Goal: Task Accomplishment & Management: Use online tool/utility

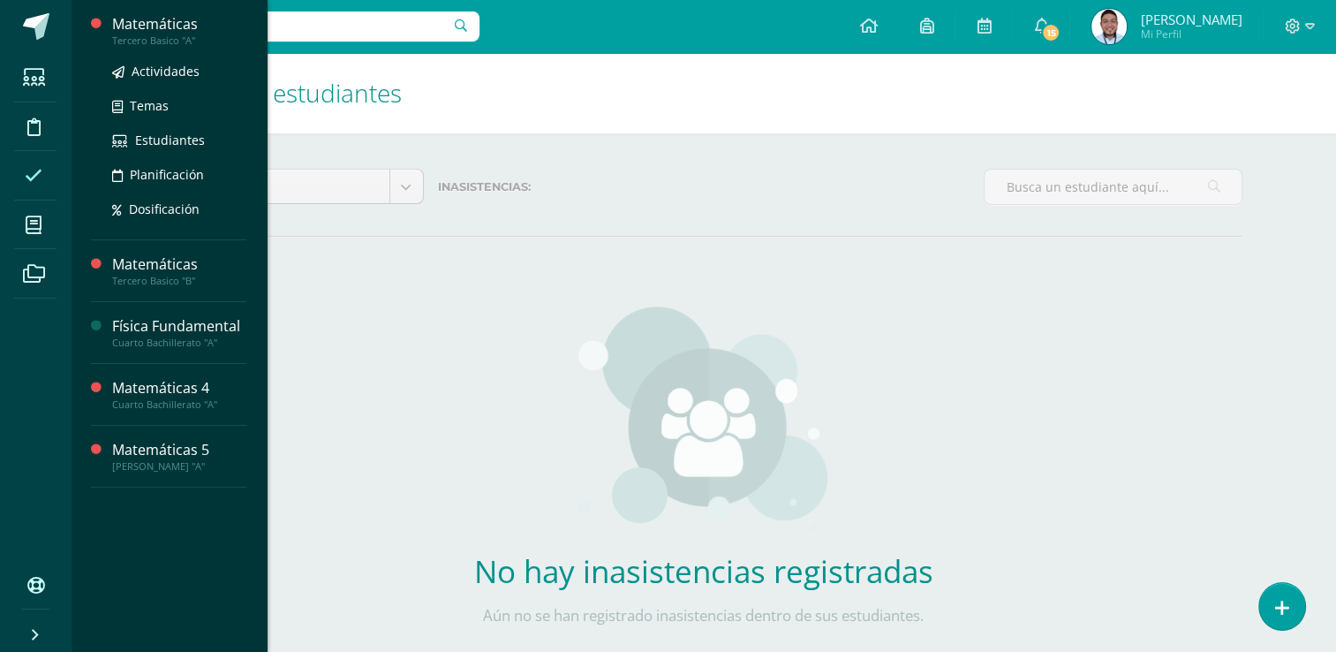
click at [152, 32] on div "Matemáticas" at bounding box center [179, 24] width 134 height 20
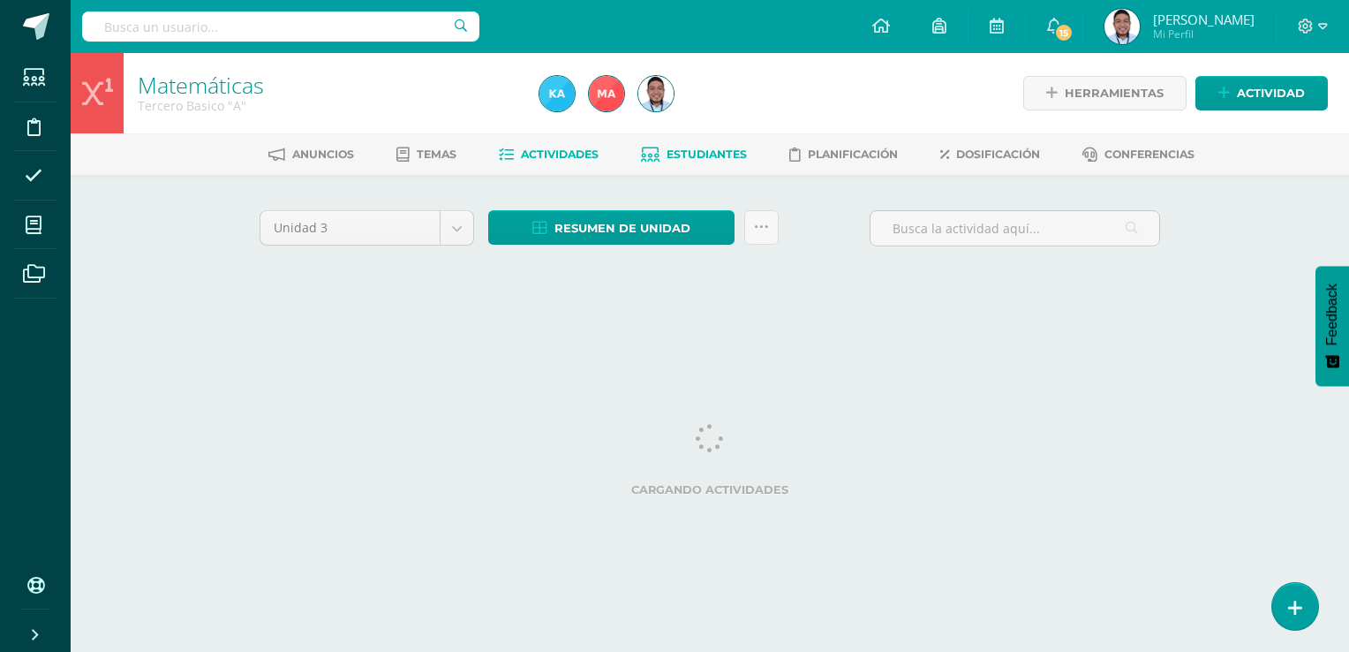
click at [676, 146] on link "Estudiantes" at bounding box center [694, 154] width 106 height 28
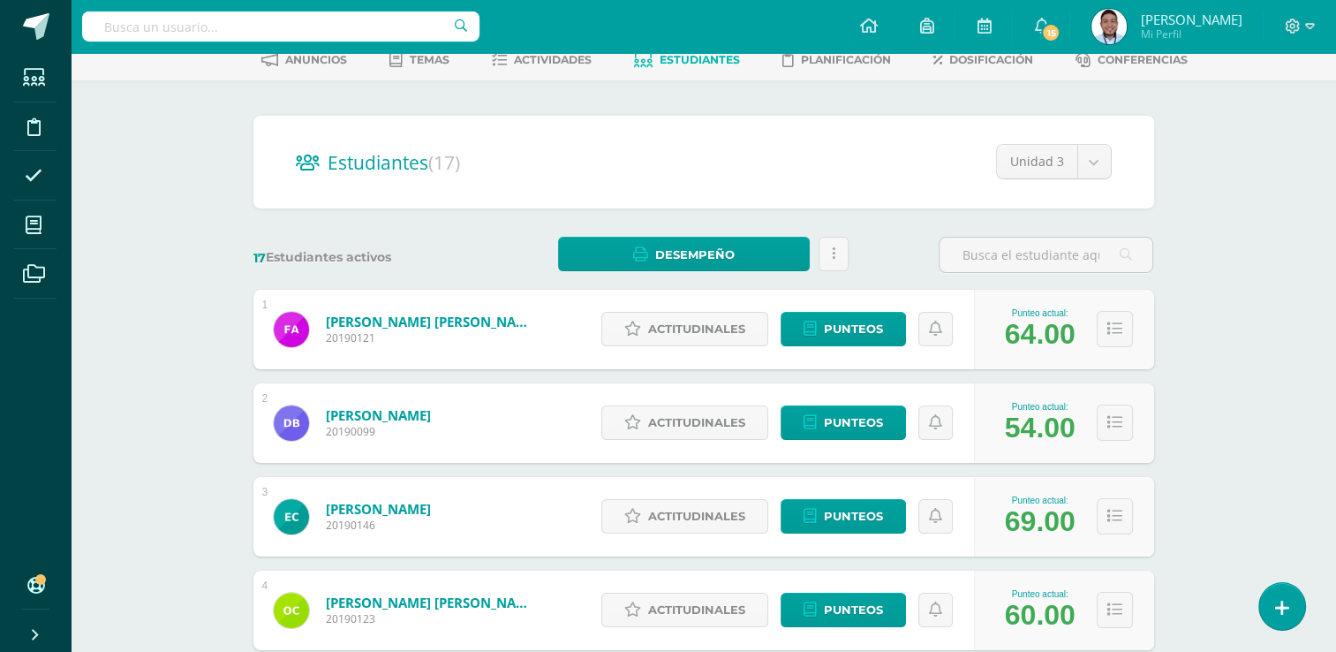
scroll to position [99, 0]
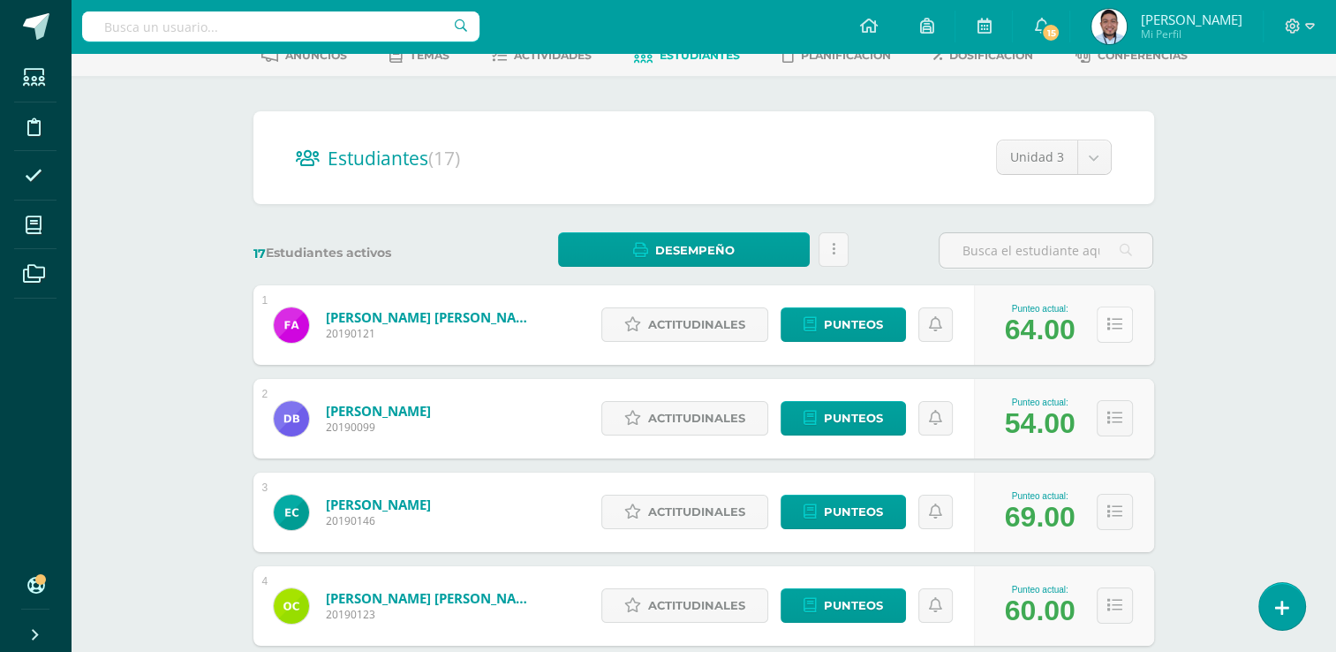
click at [1130, 321] on button at bounding box center [1115, 324] width 36 height 36
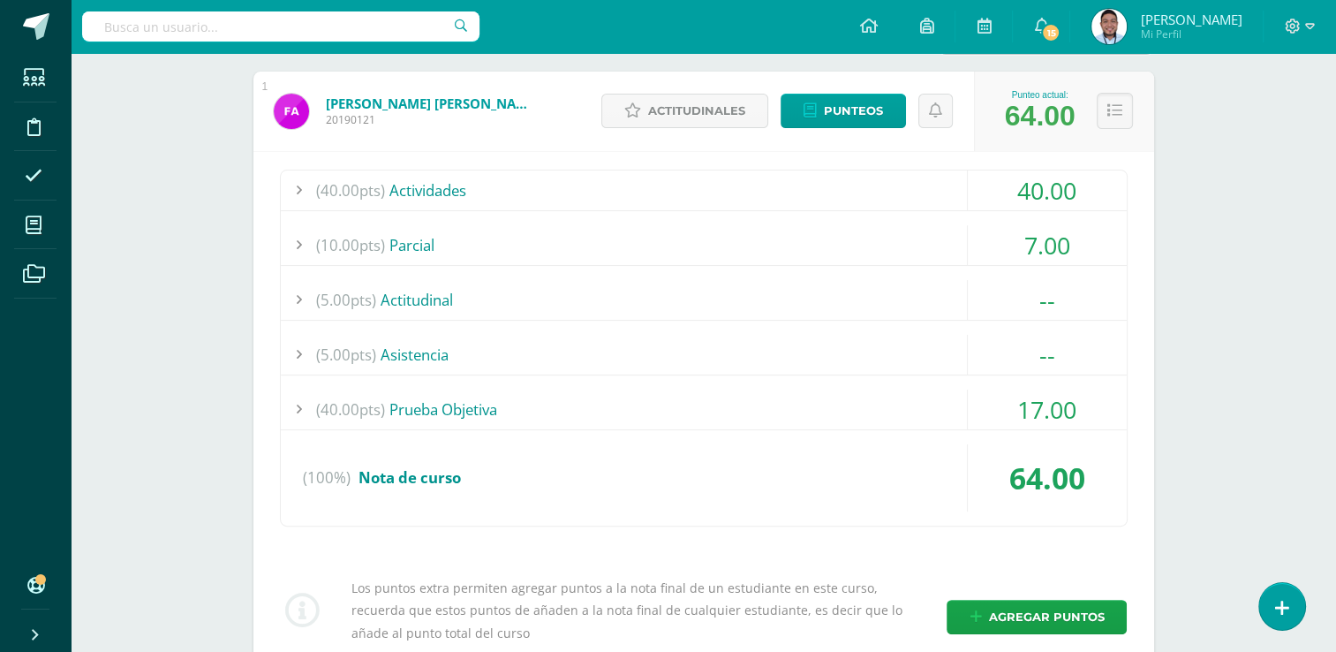
scroll to position [317, 0]
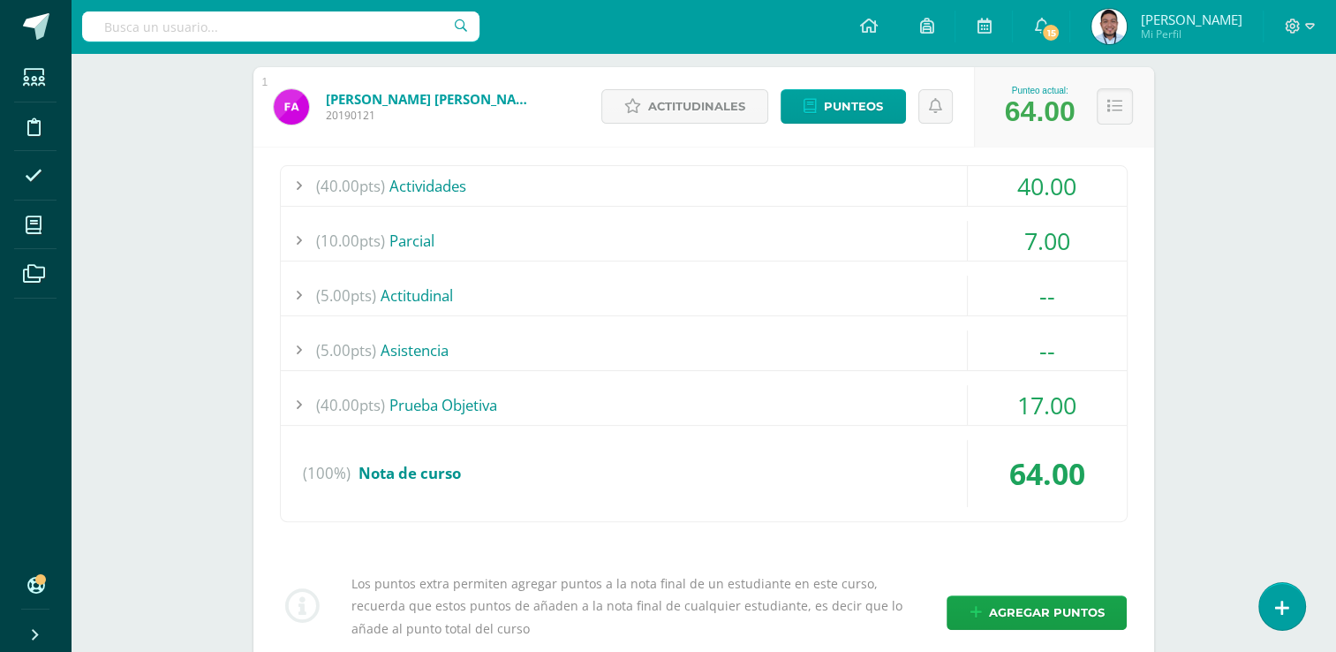
click at [421, 397] on div "(40.00pts) Prueba Objetiva" at bounding box center [704, 405] width 846 height 40
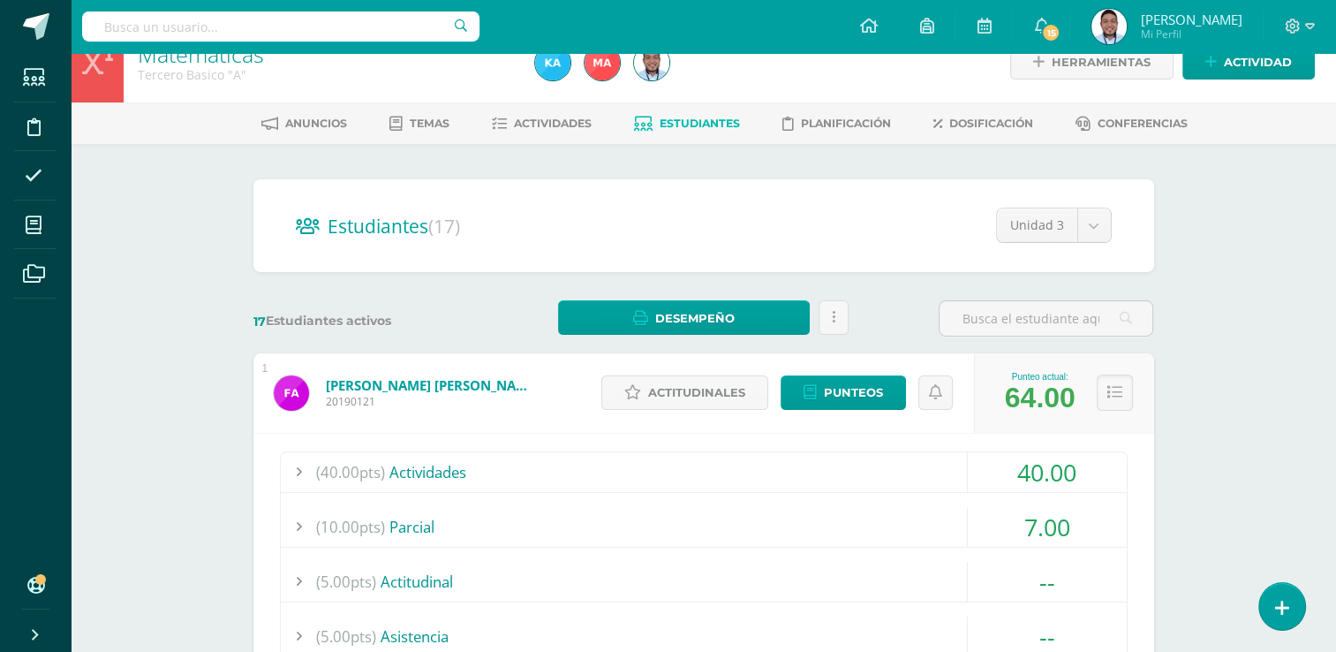
scroll to position [30, 0]
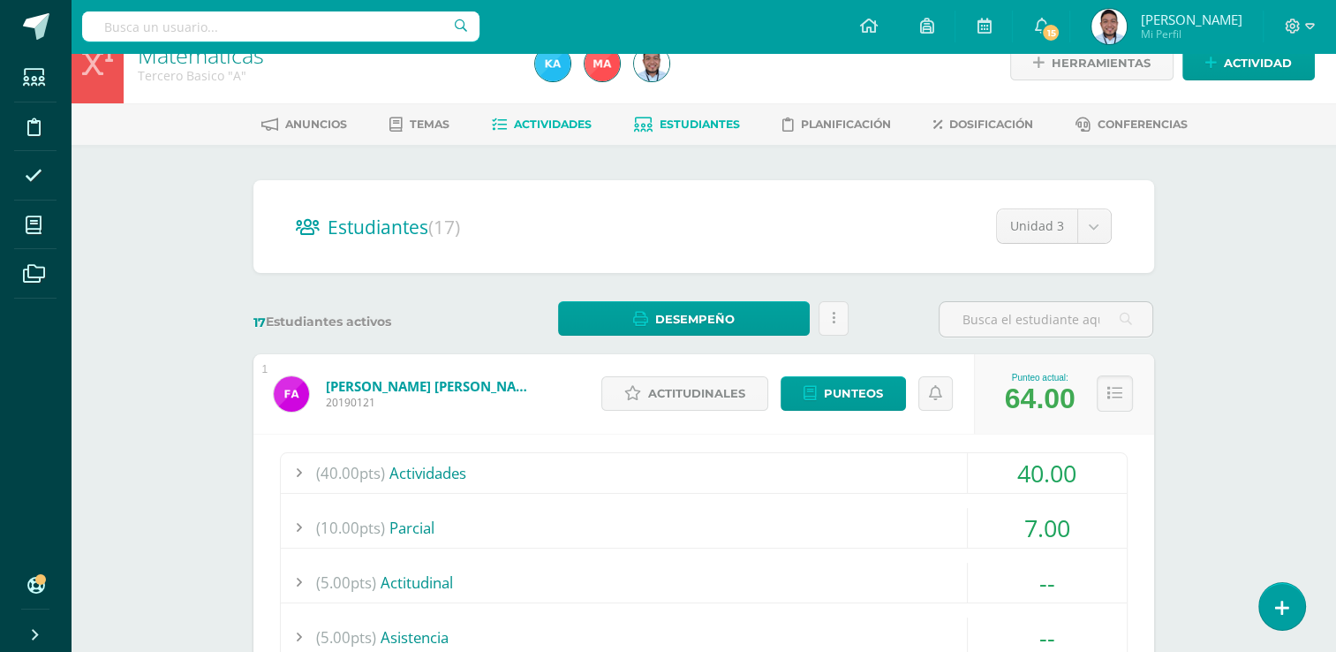
click at [565, 122] on span "Actividades" at bounding box center [553, 123] width 78 height 13
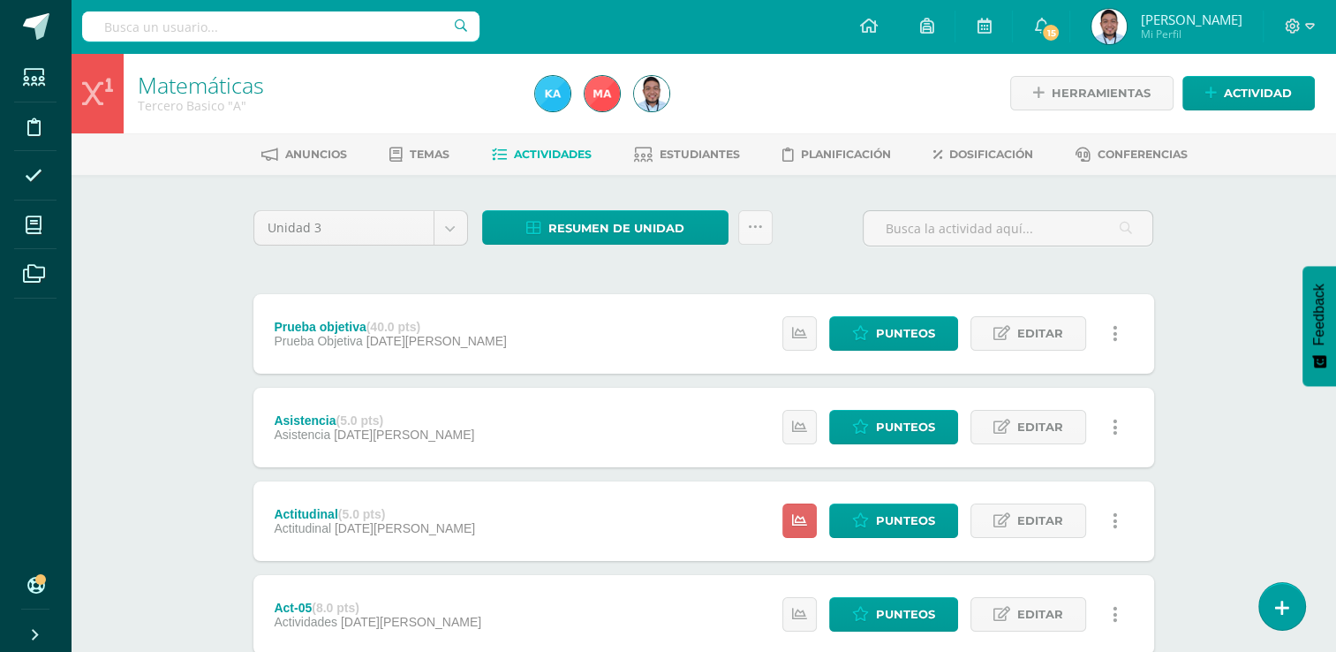
click at [928, 399] on div "Estatus de Actividad: 17 Estudiantes sin calificar 0 Estudiantes con cero Media…" at bounding box center [955, 427] width 398 height 79
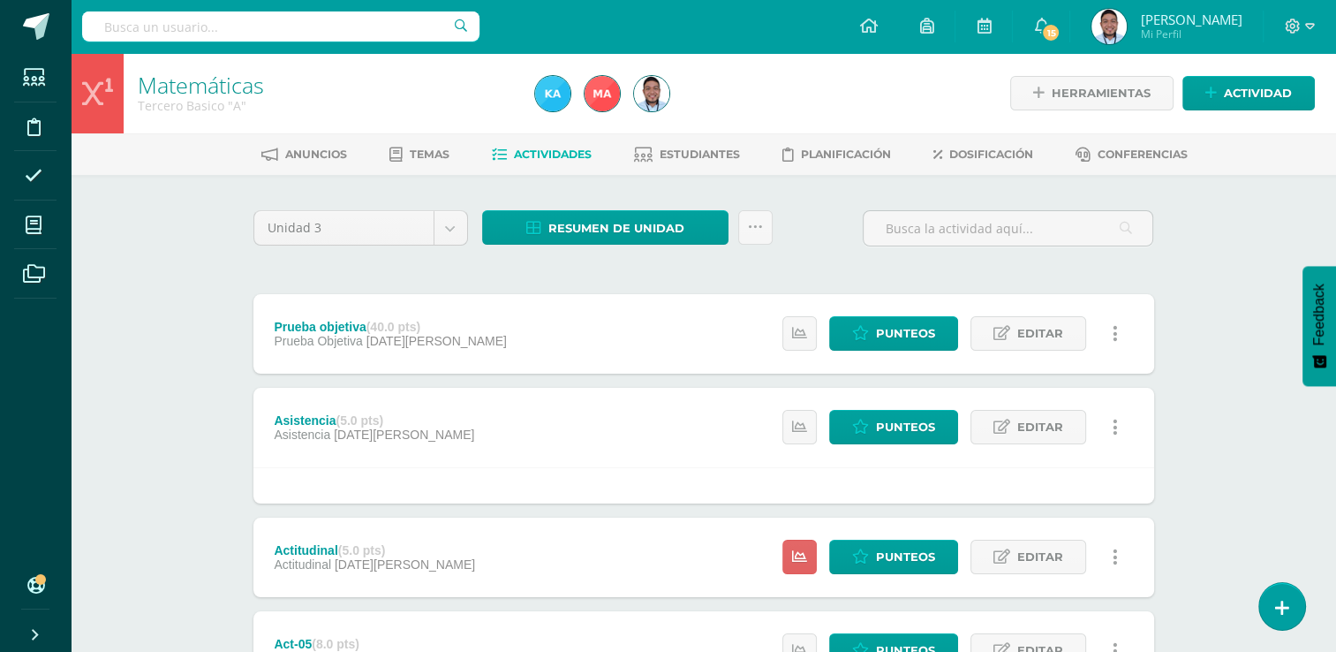
click at [928, 399] on div "Estatus de Actividad: 17 Estudiantes sin calificar 0 Estudiantes con cero Media…" at bounding box center [955, 427] width 398 height 79
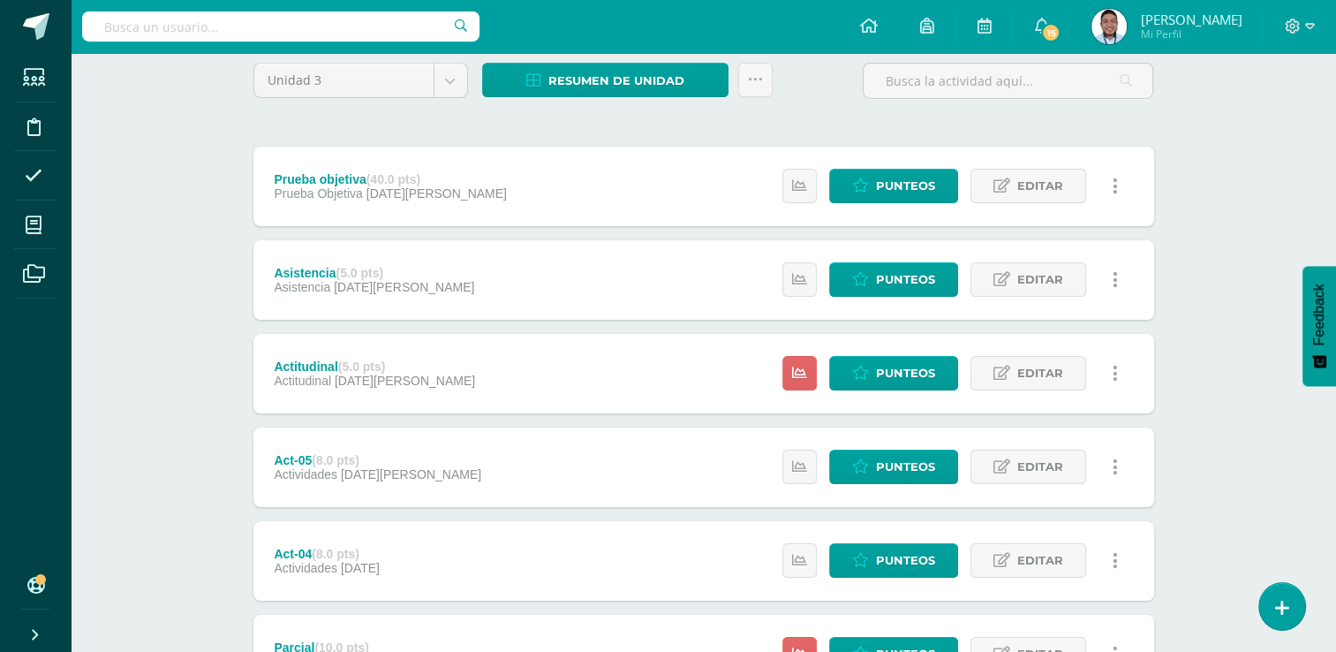
scroll to position [151, 0]
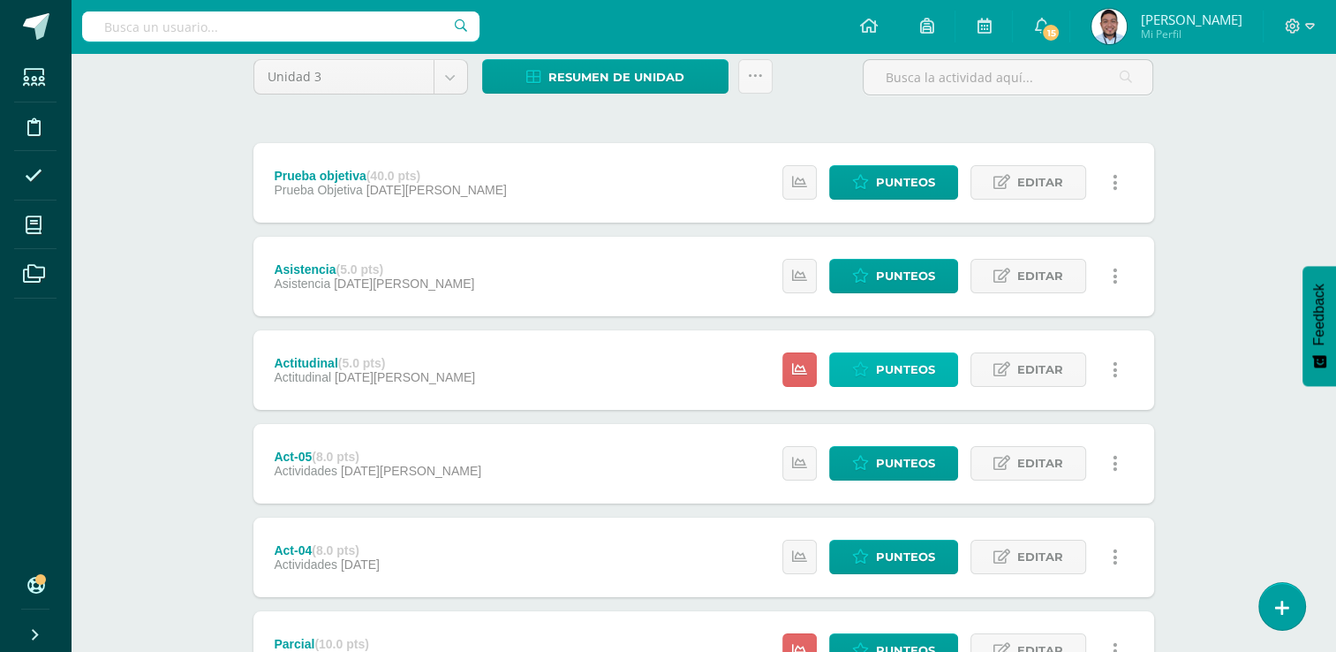
click at [892, 373] on span "Punteos" at bounding box center [905, 369] width 59 height 33
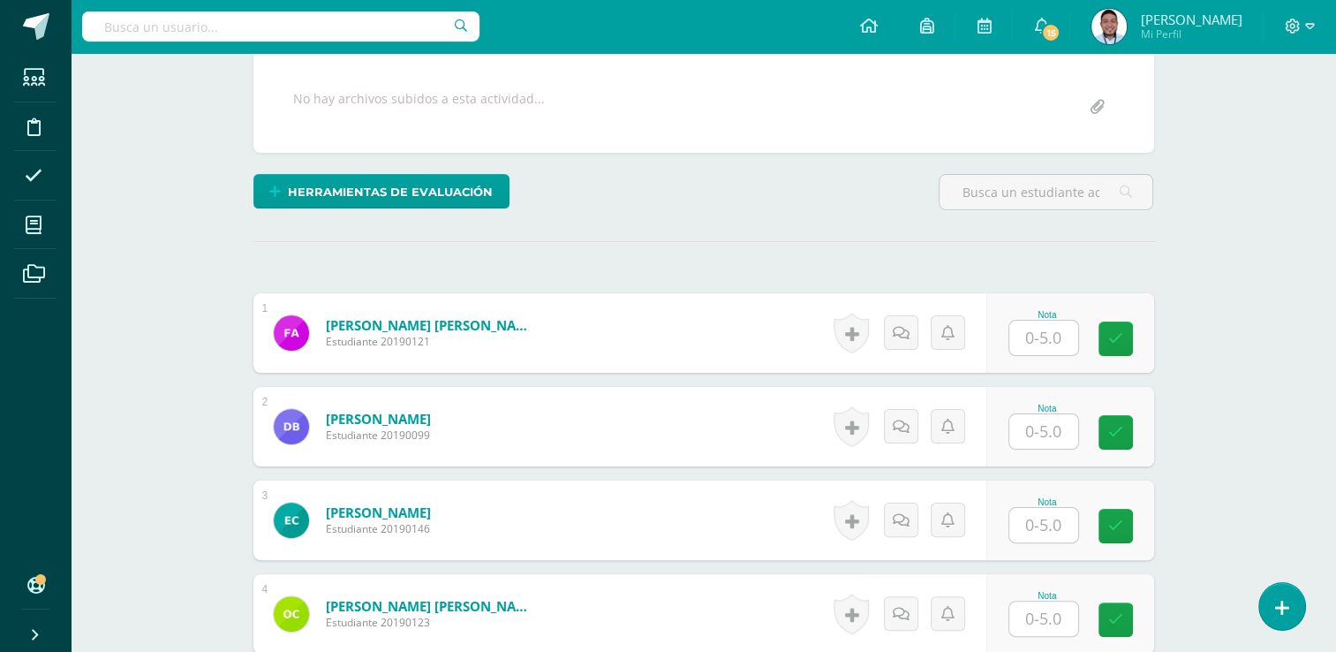
scroll to position [330, 0]
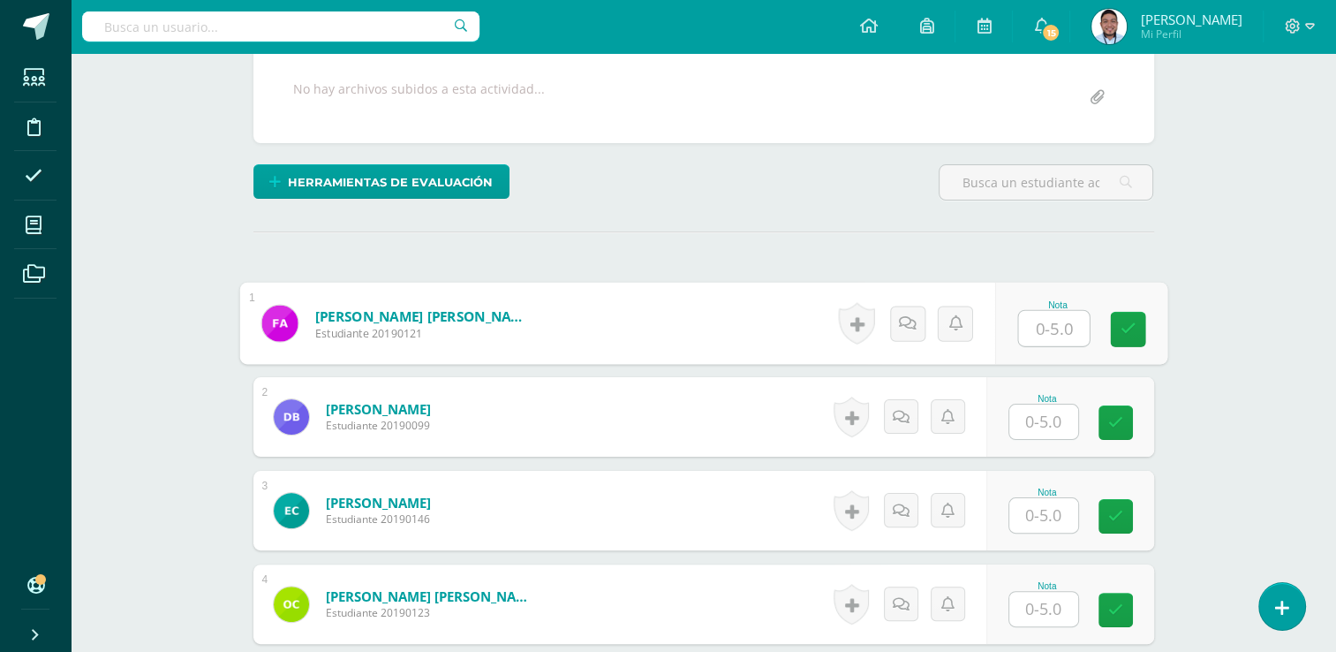
click at [1030, 320] on input "text" at bounding box center [1053, 328] width 71 height 35
type input "5"
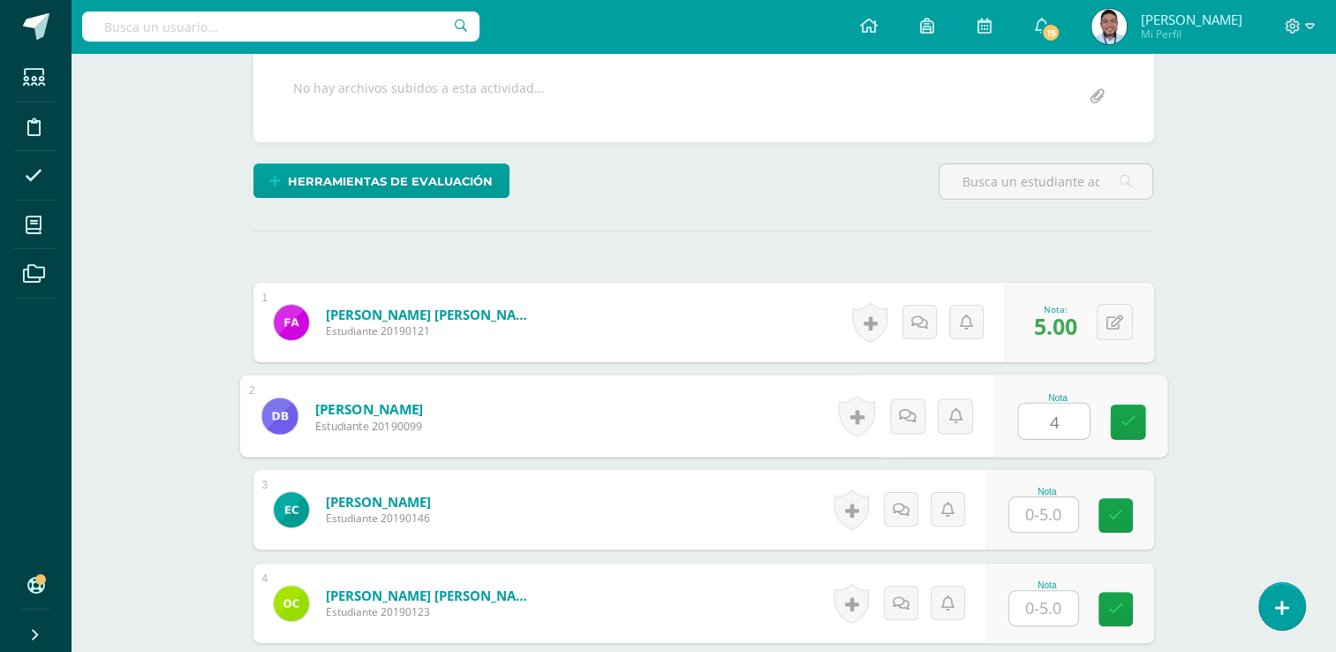
type input "4"
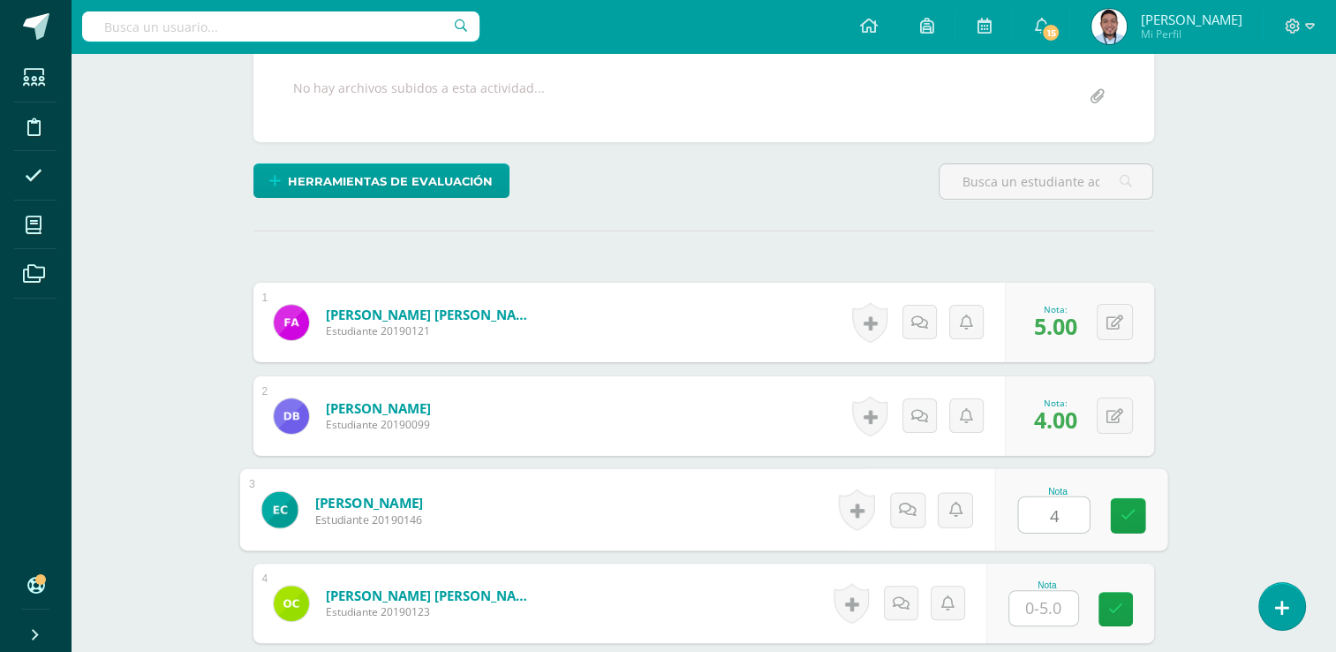
type input "4"
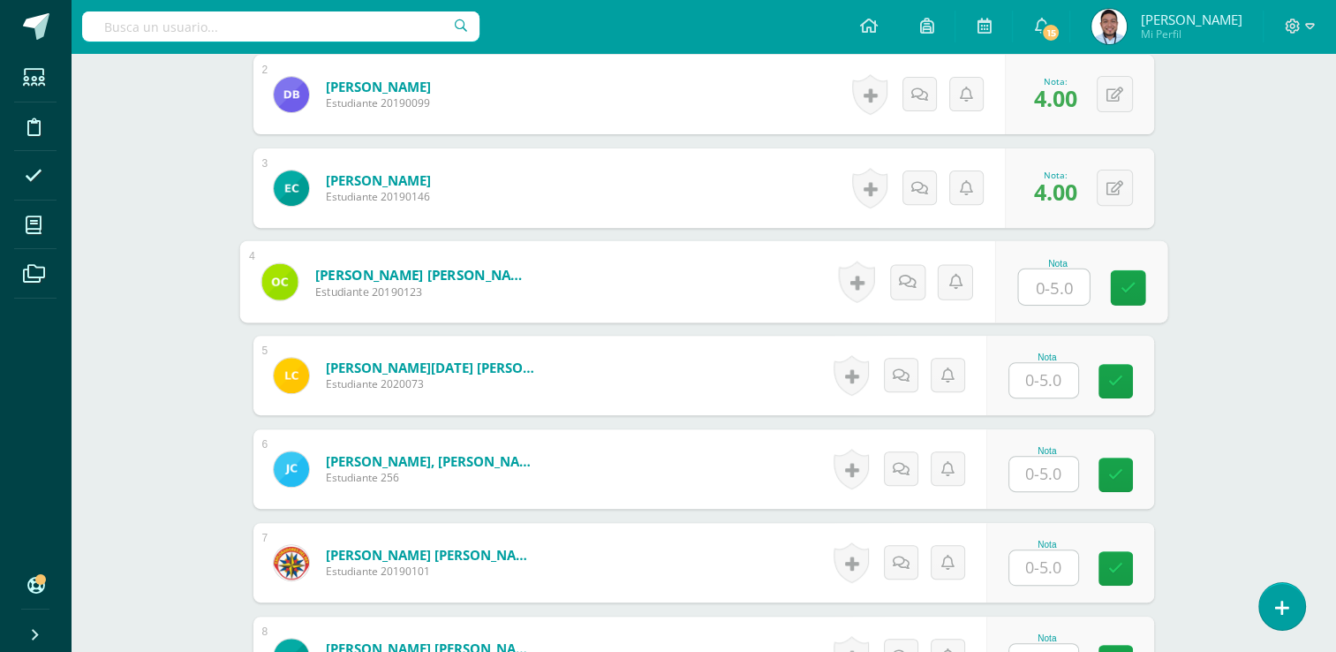
scroll to position [653, 0]
type input "5"
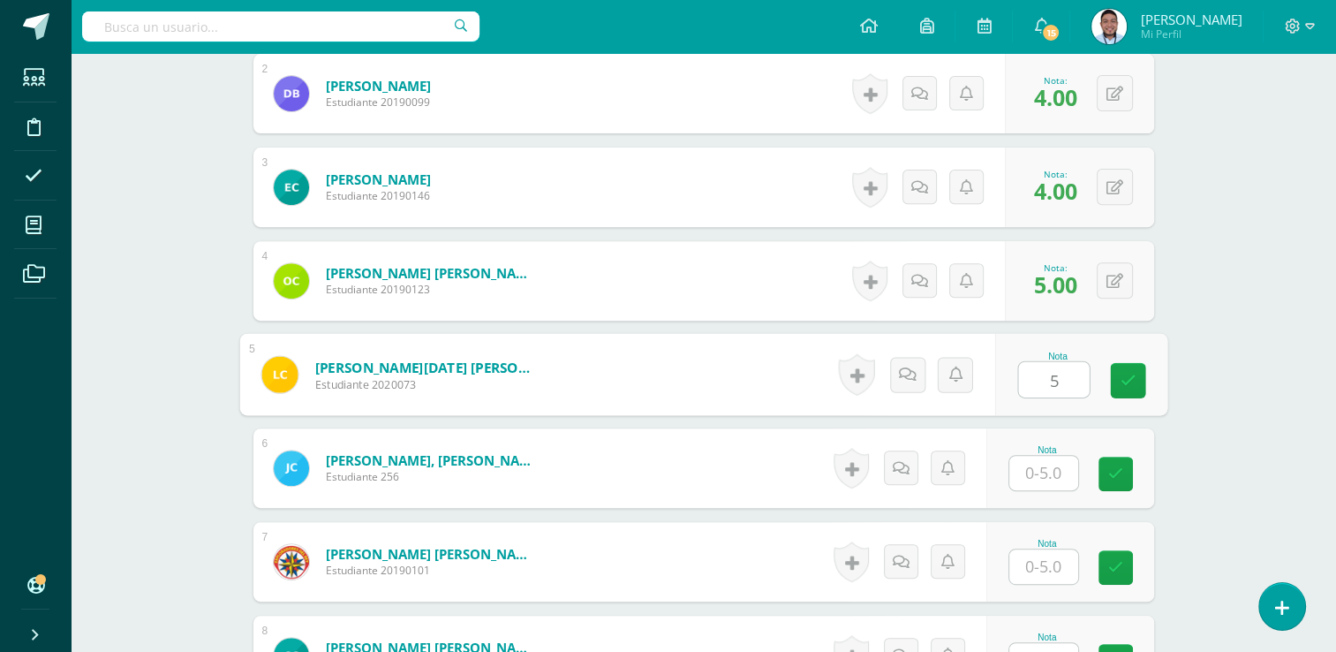
type input "5"
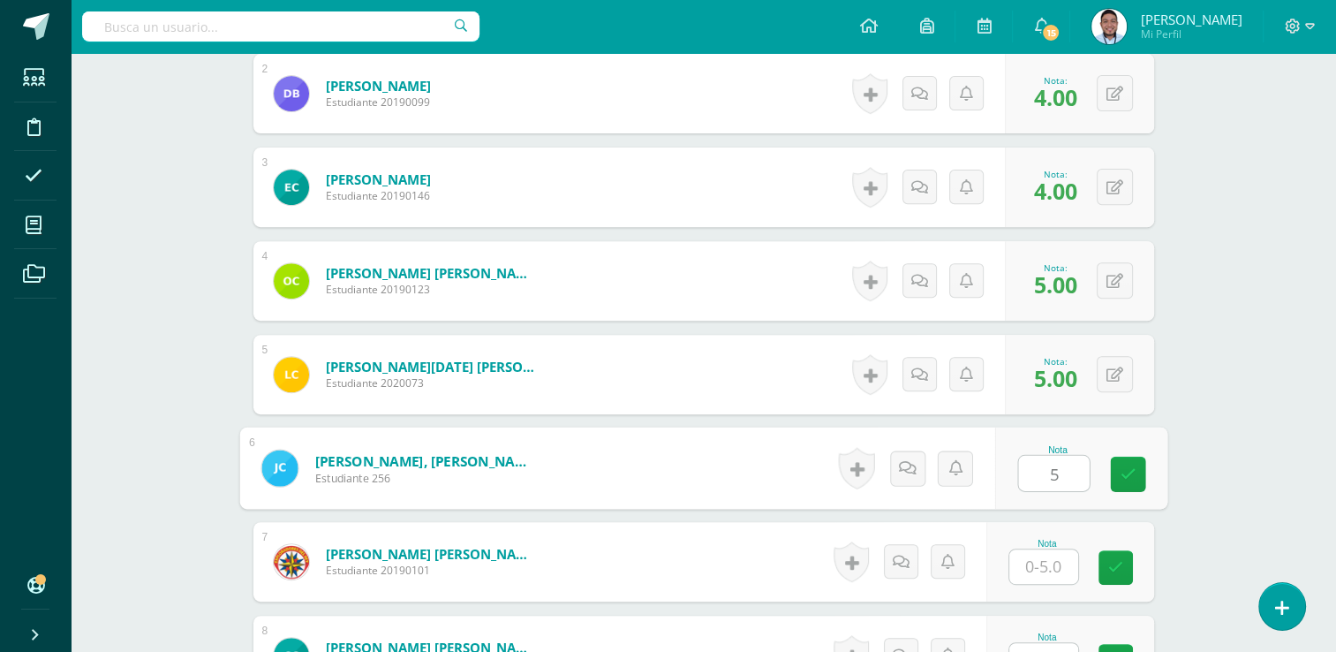
type input "5"
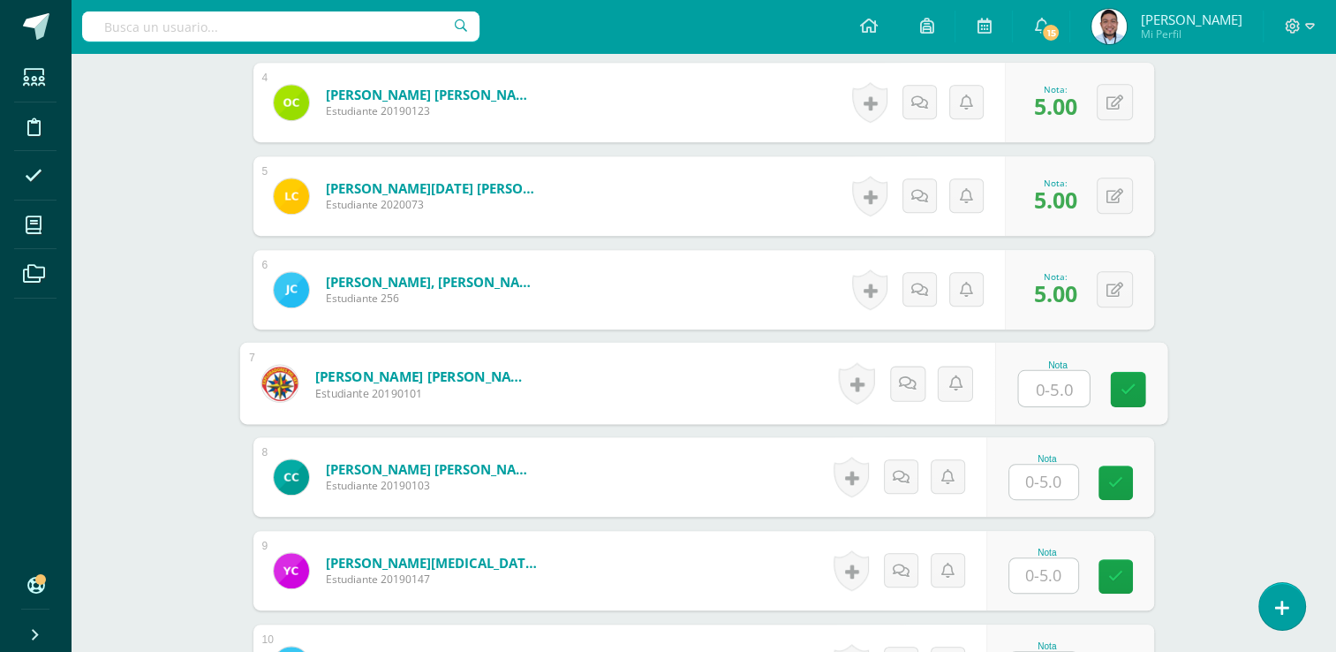
scroll to position [833, 0]
type input "5"
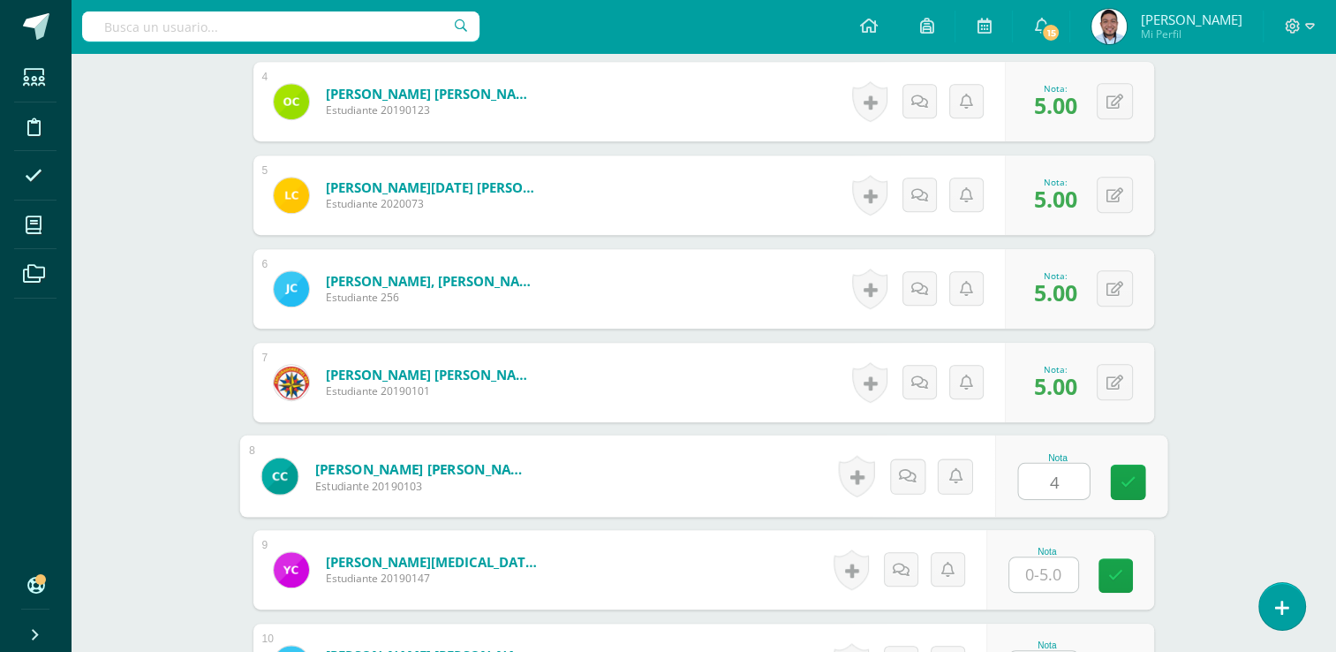
type input "4"
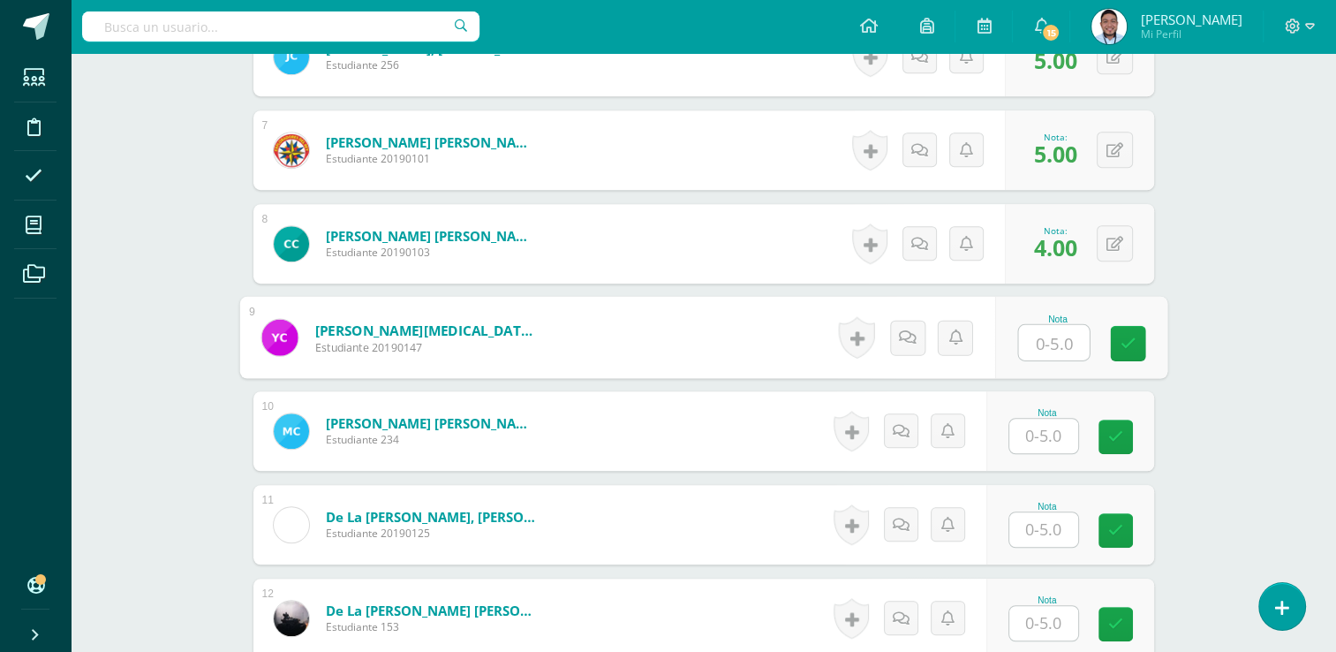
scroll to position [1066, 0]
type input "5"
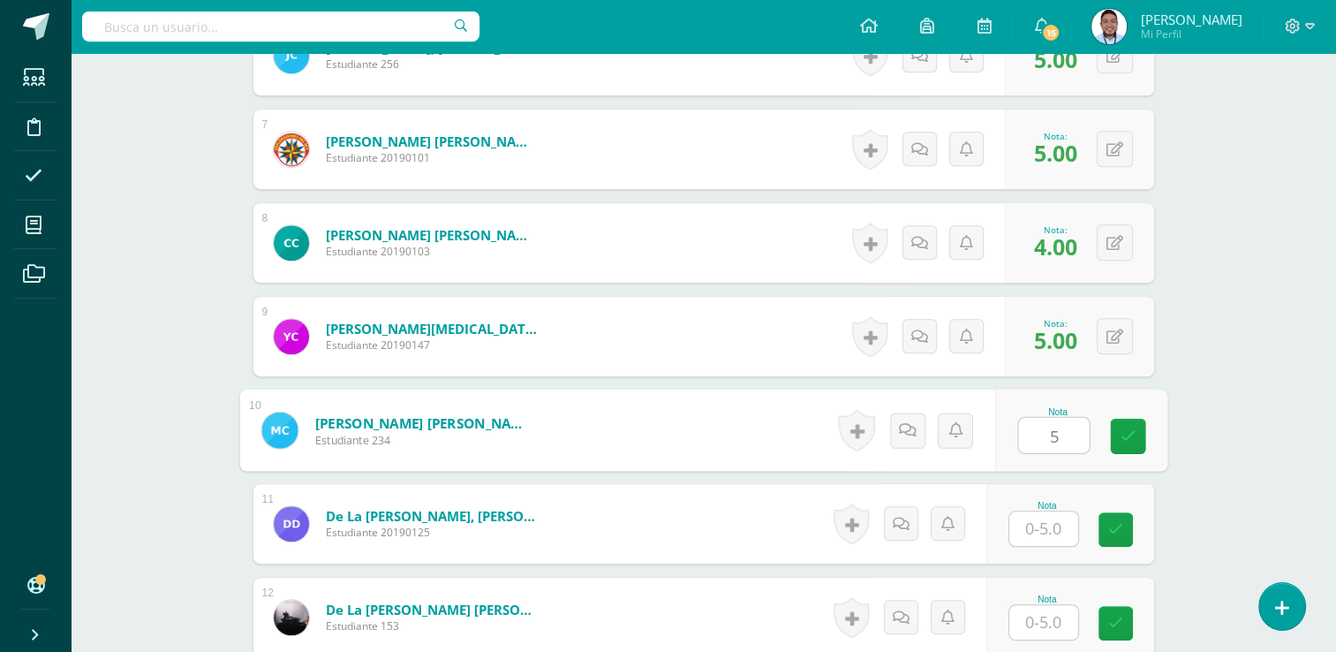
type input "5"
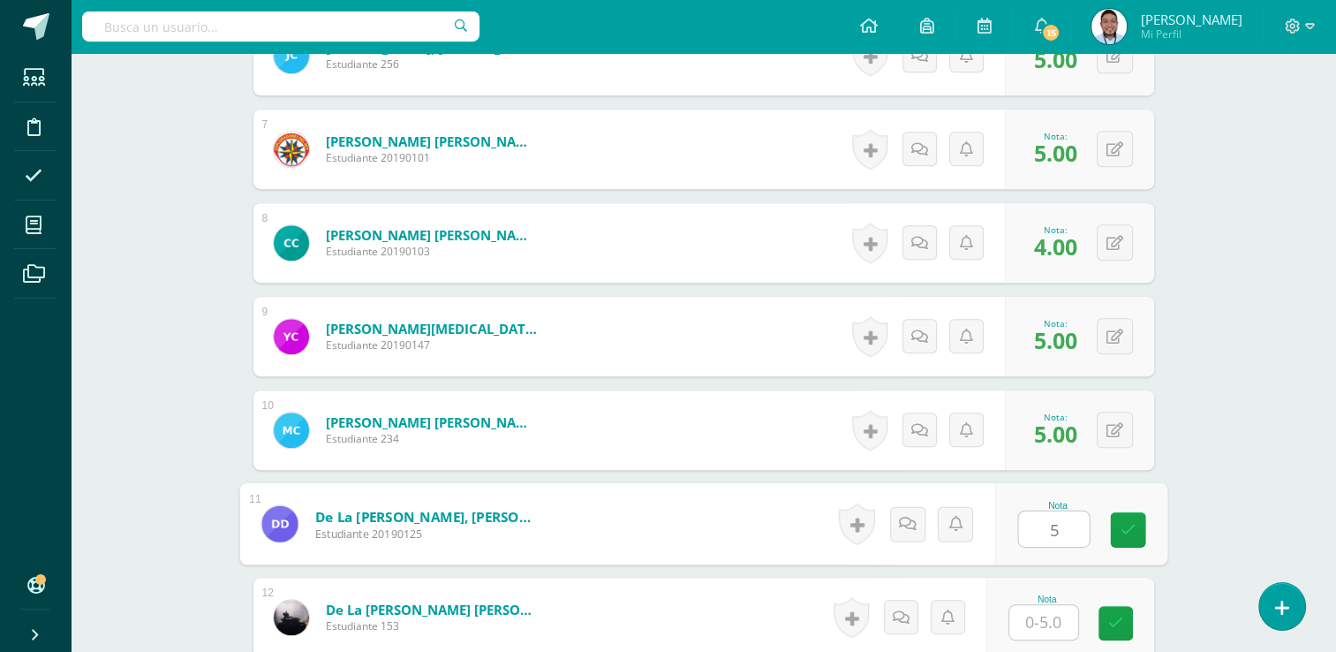
type input "5"
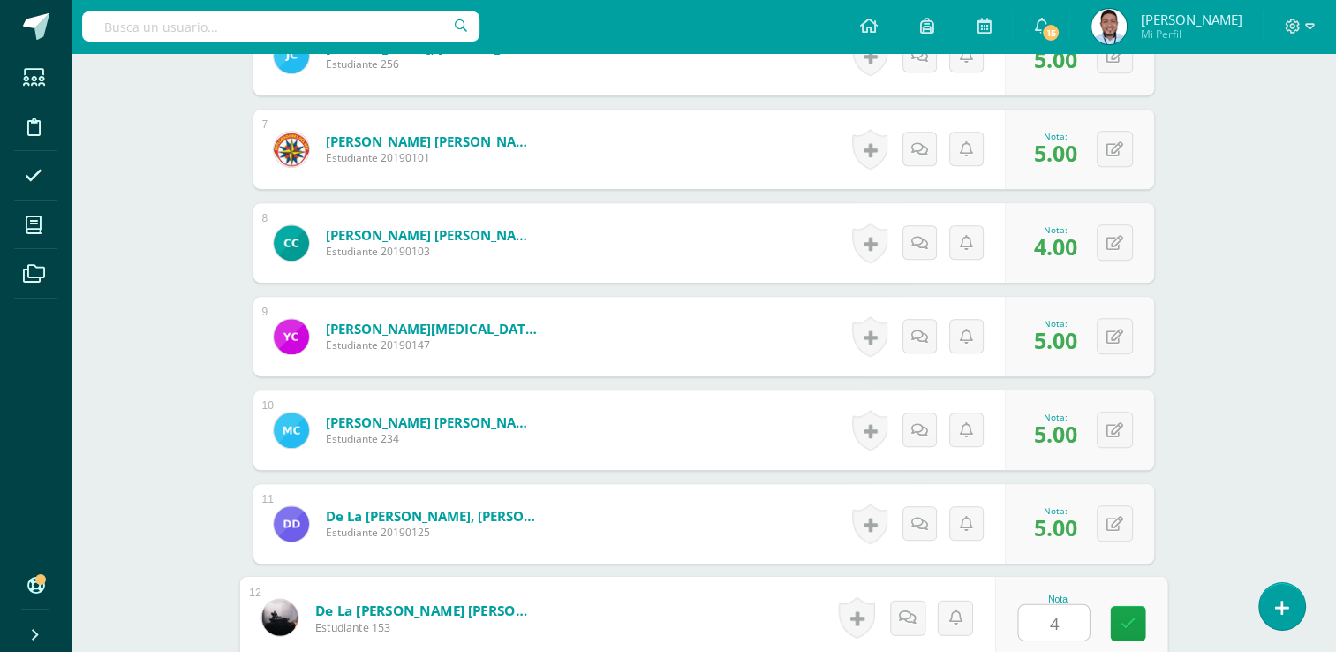
type input "4"
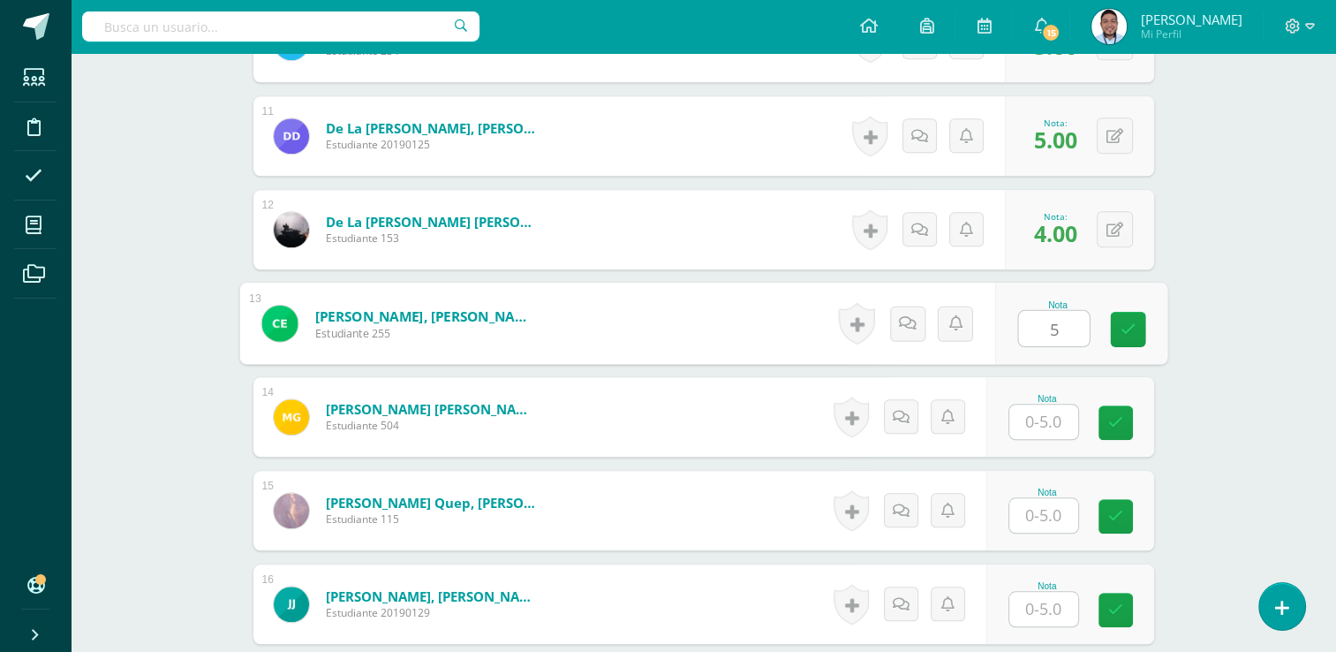
type input "5"
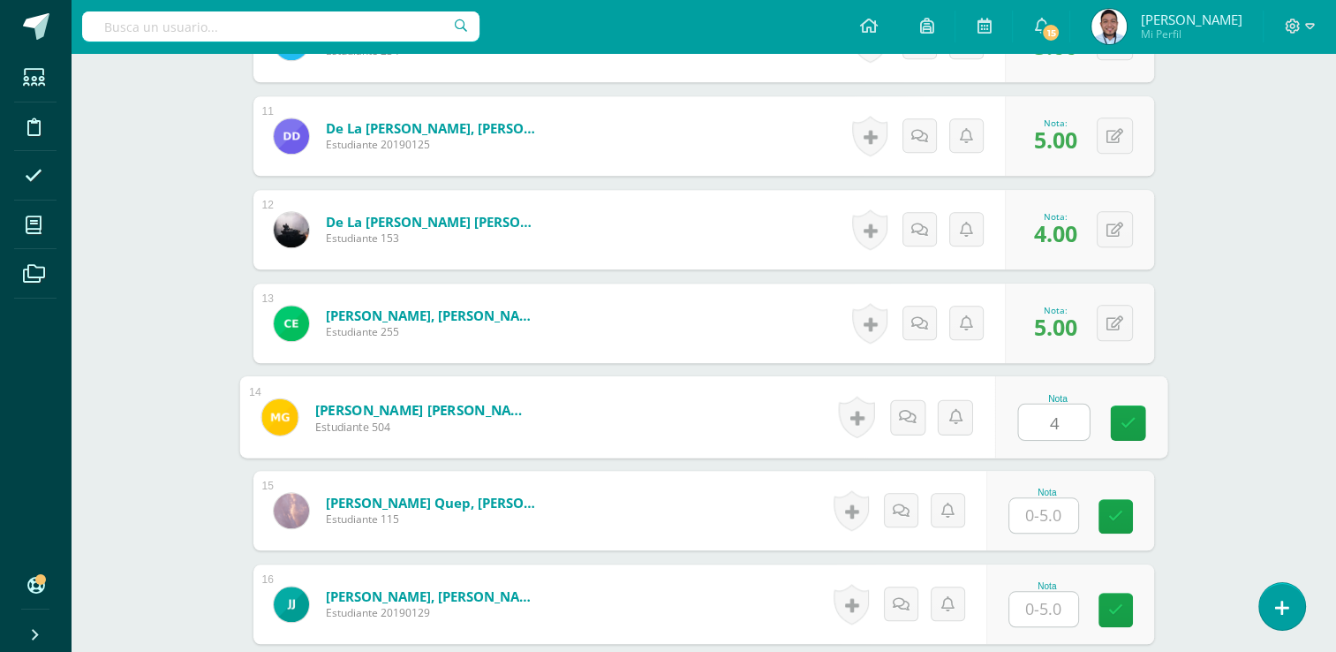
type input "4"
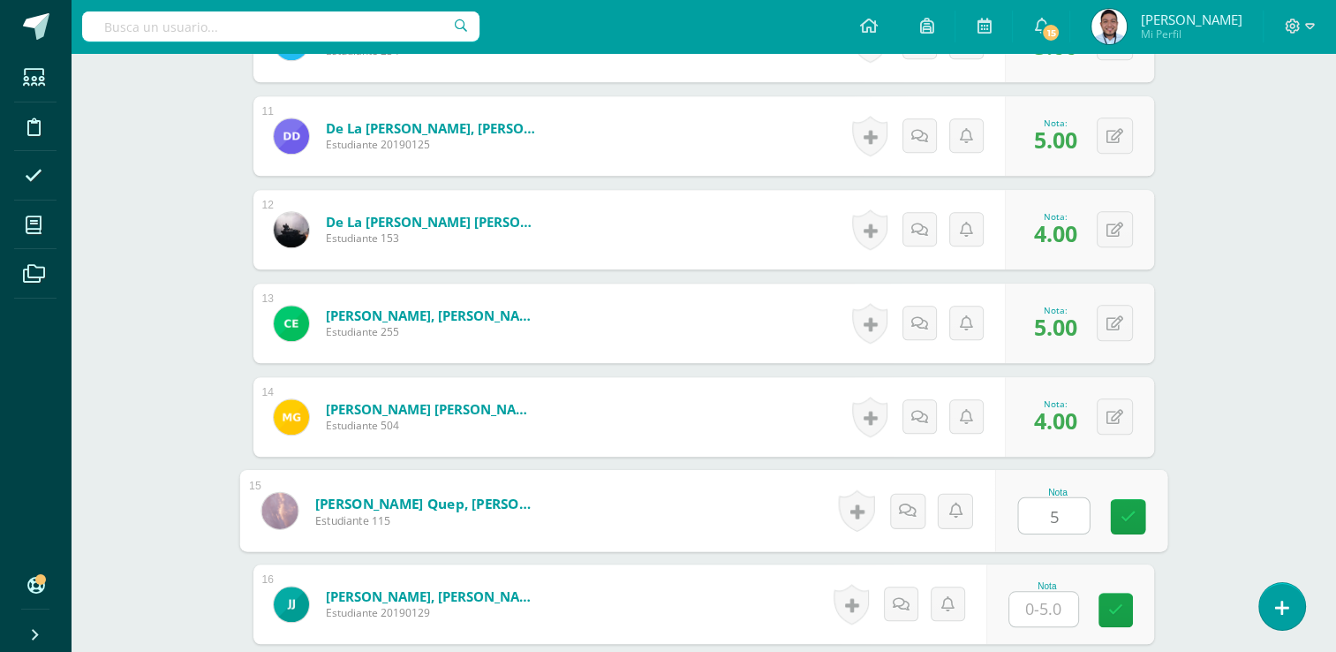
type input "5"
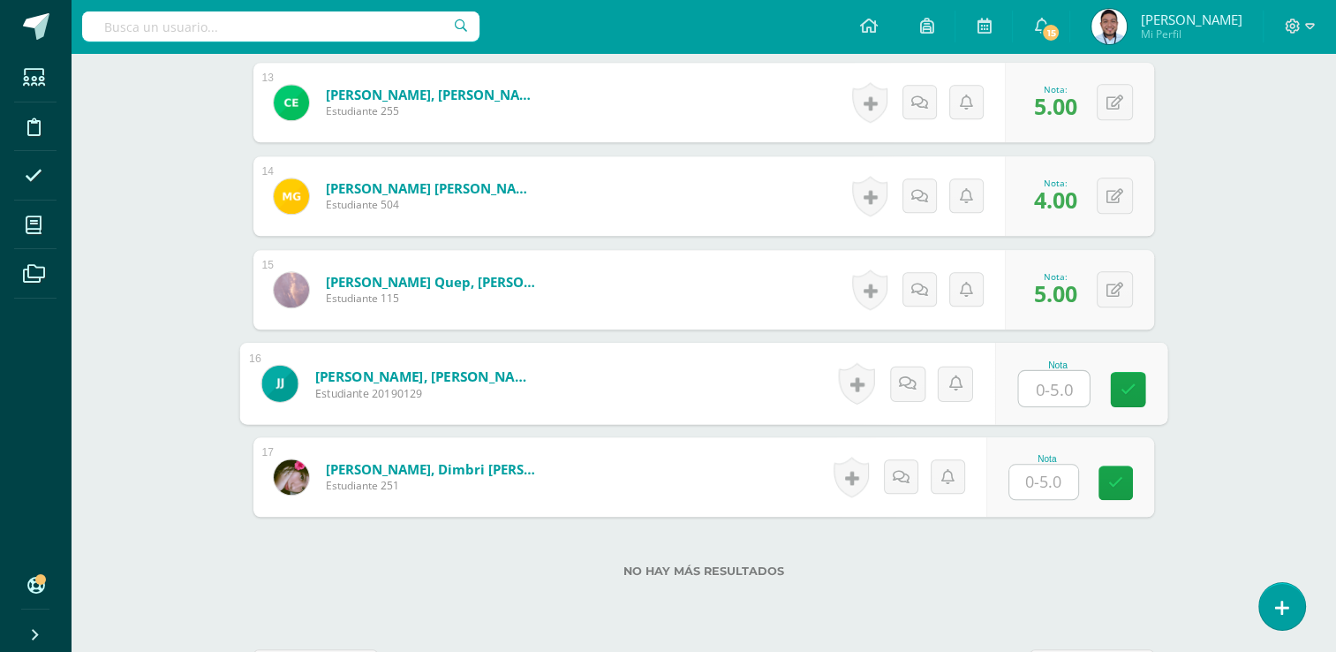
scroll to position [1741, 0]
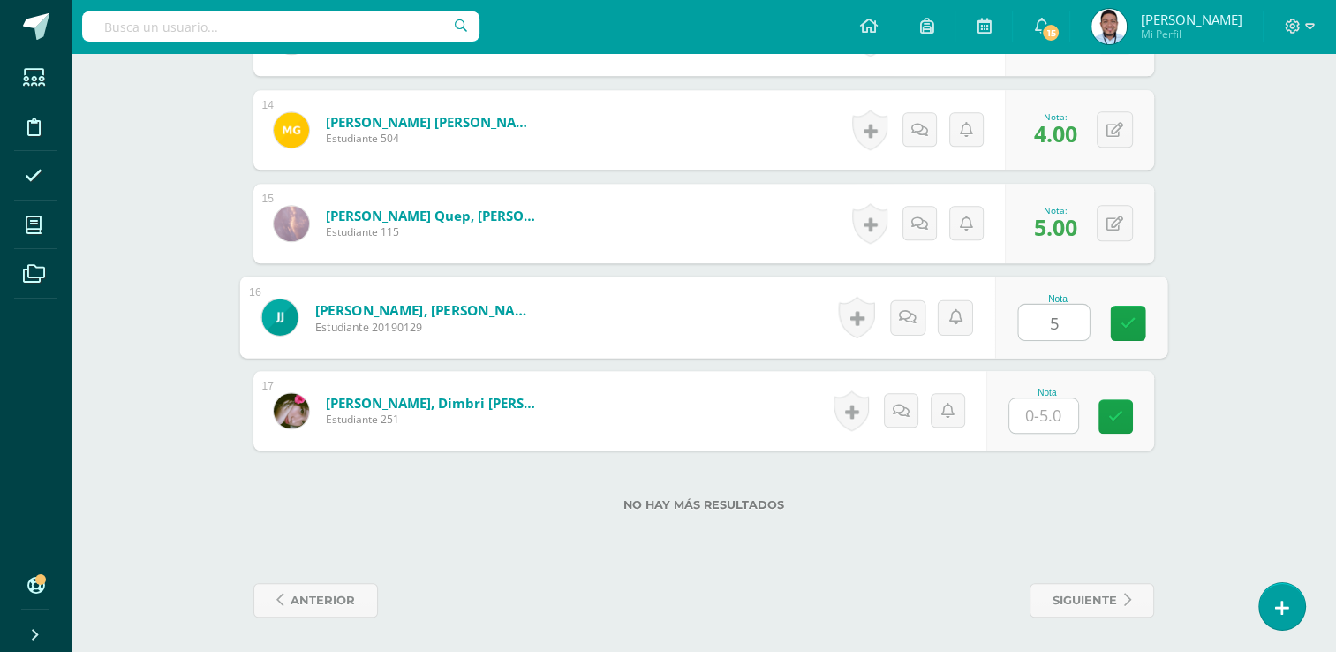
type input "5"
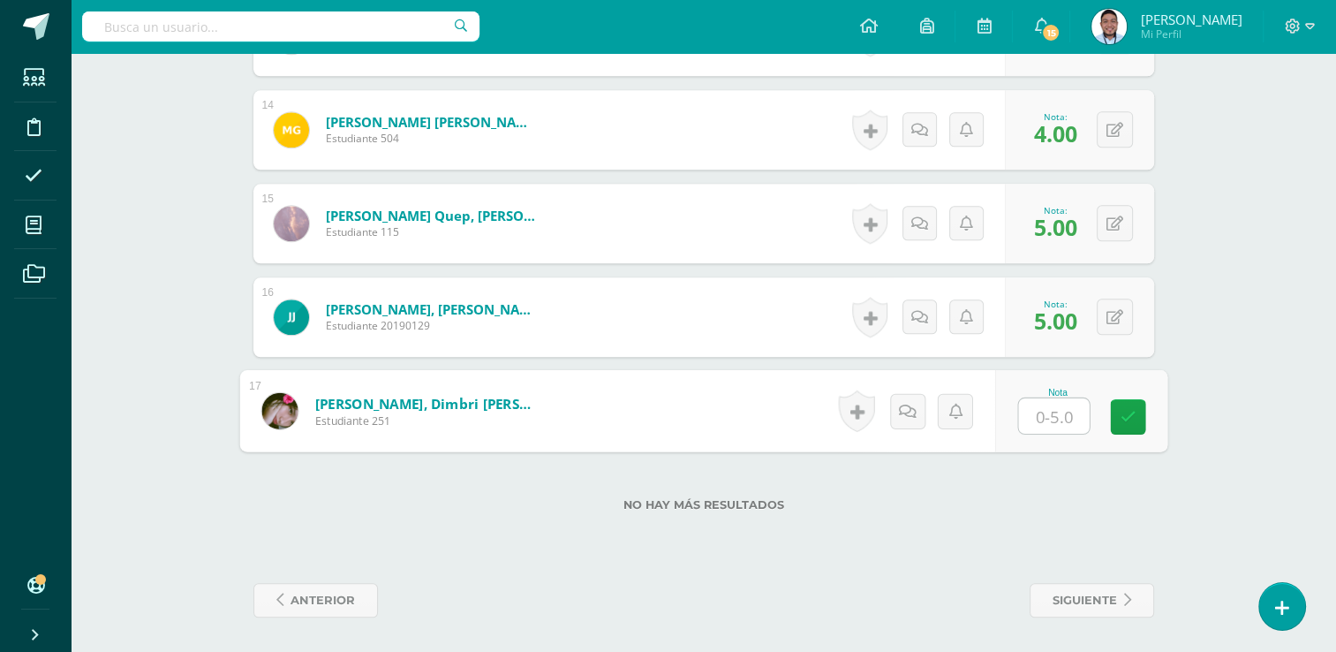
type input "5"
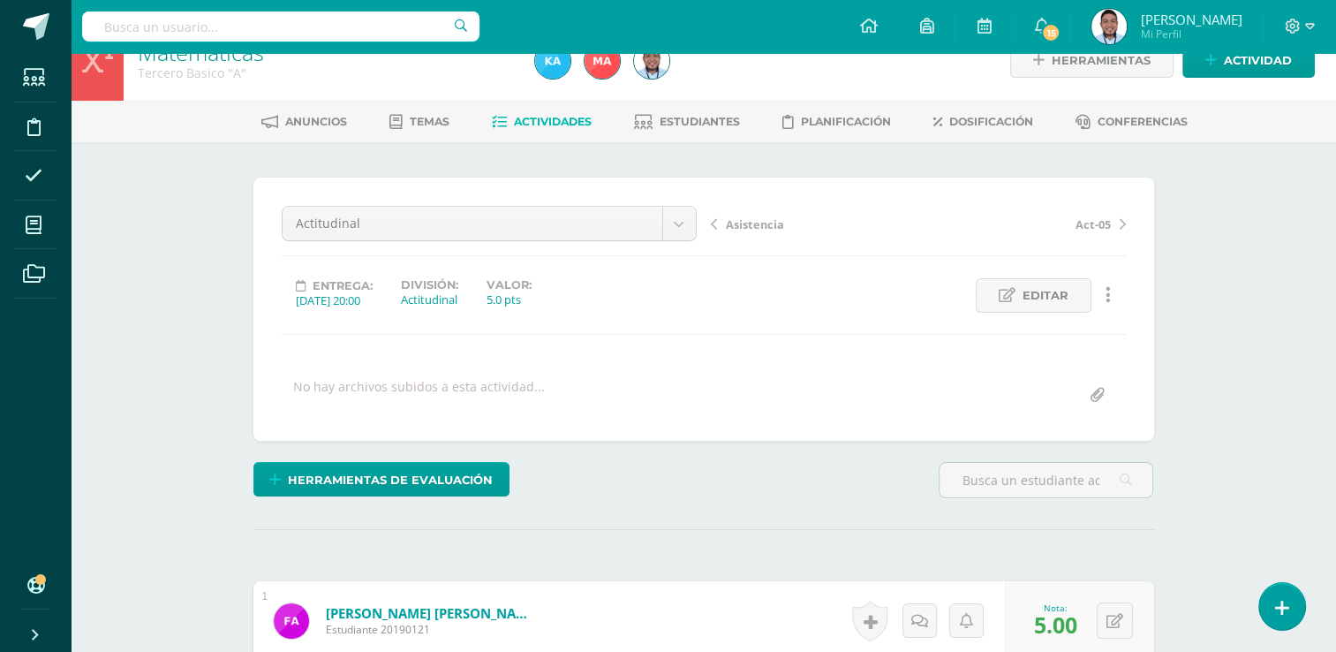
scroll to position [0, 0]
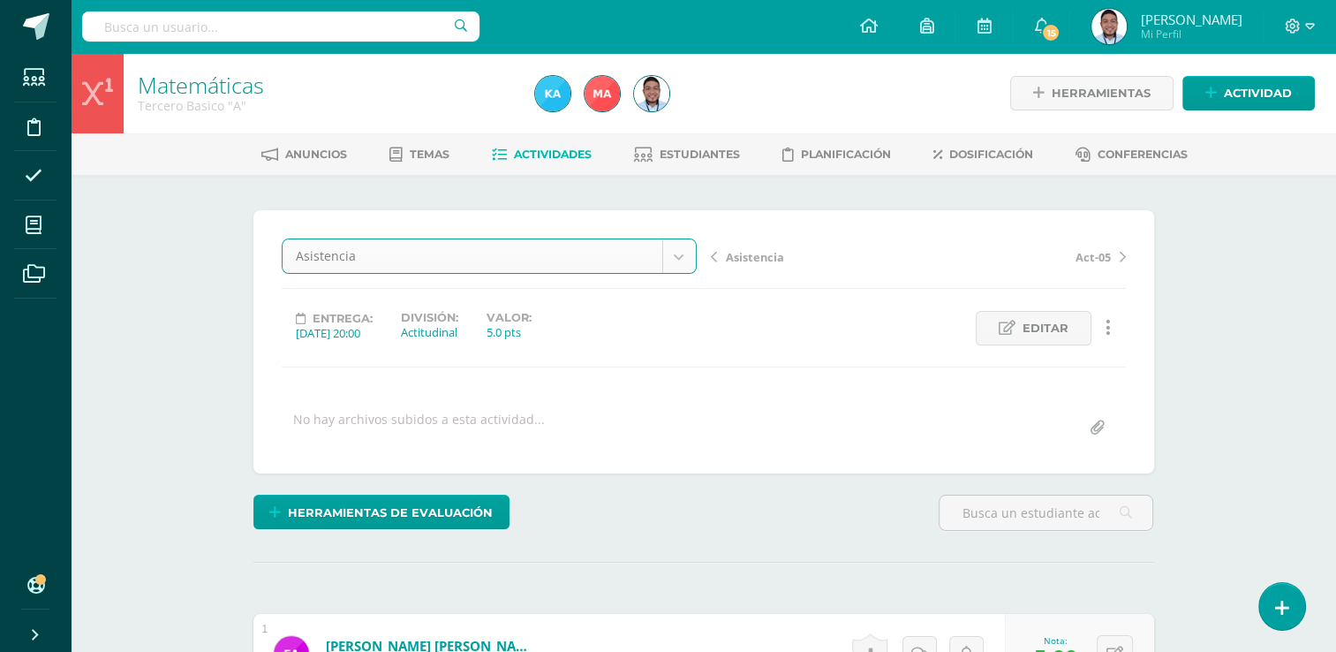
select select "/dashboard/teacher/grade-activity/120809/"
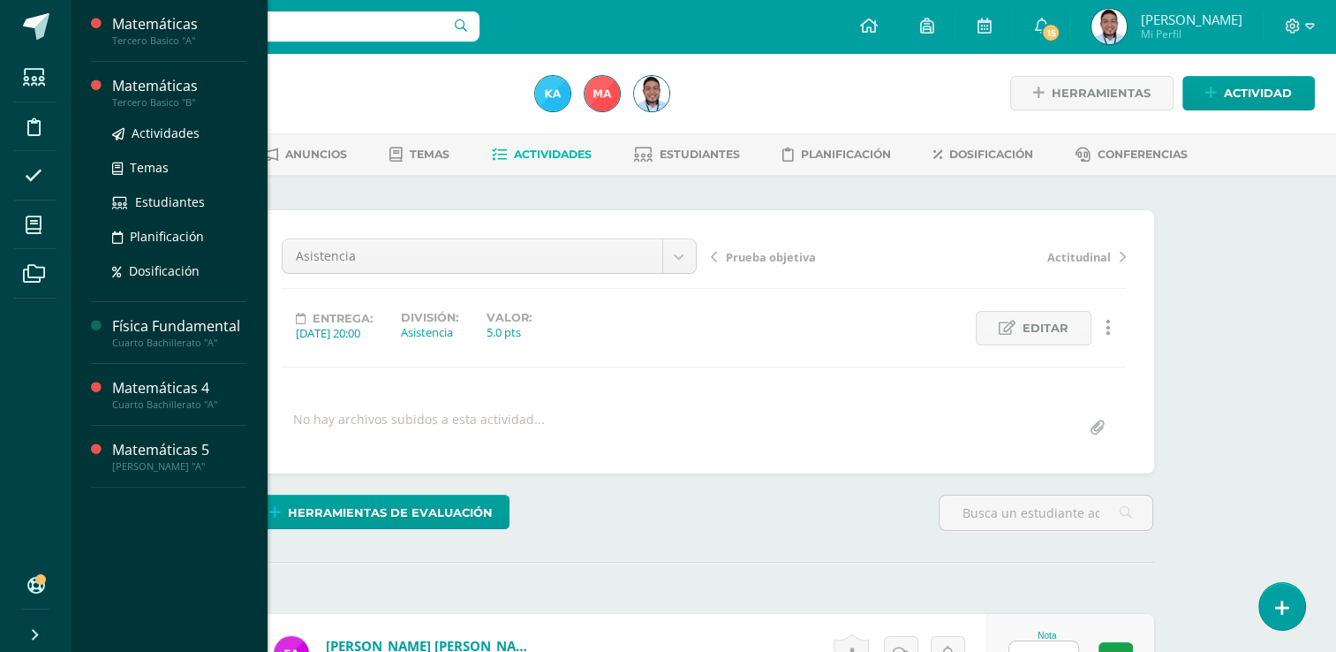
click at [182, 97] on div "Tercero Basico "B"" at bounding box center [179, 102] width 134 height 12
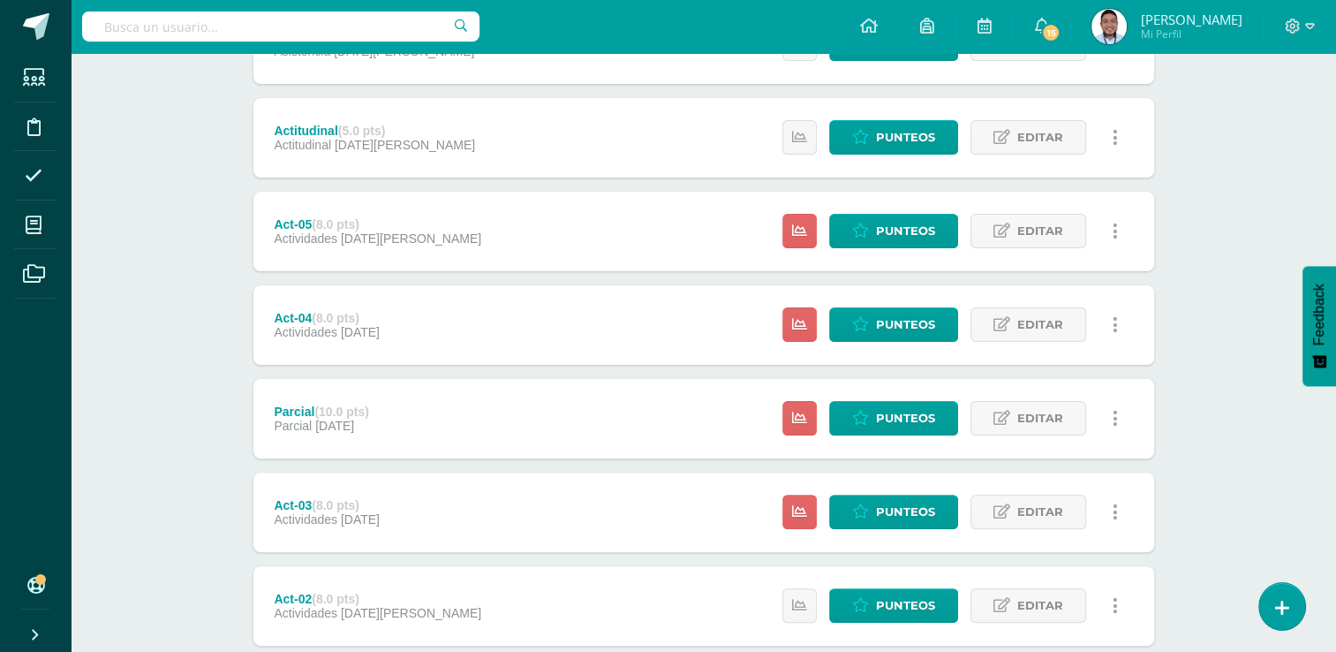
scroll to position [587, 0]
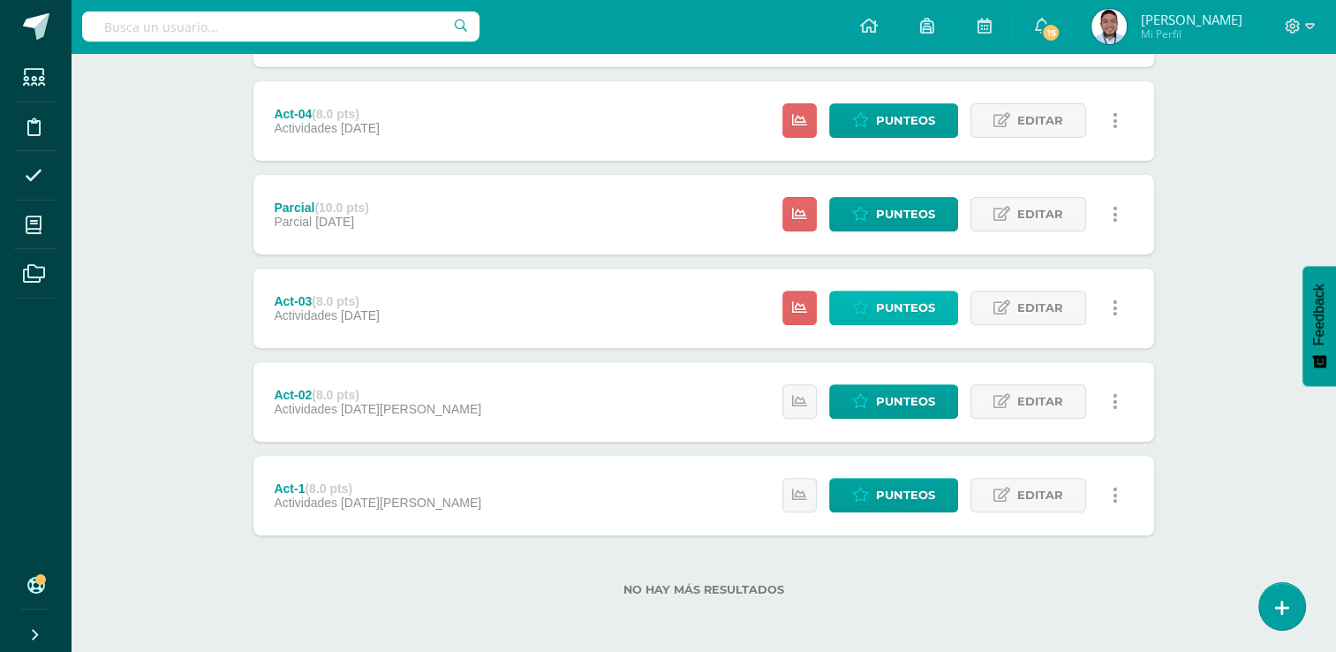
click at [903, 298] on span "Punteos" at bounding box center [905, 307] width 59 height 33
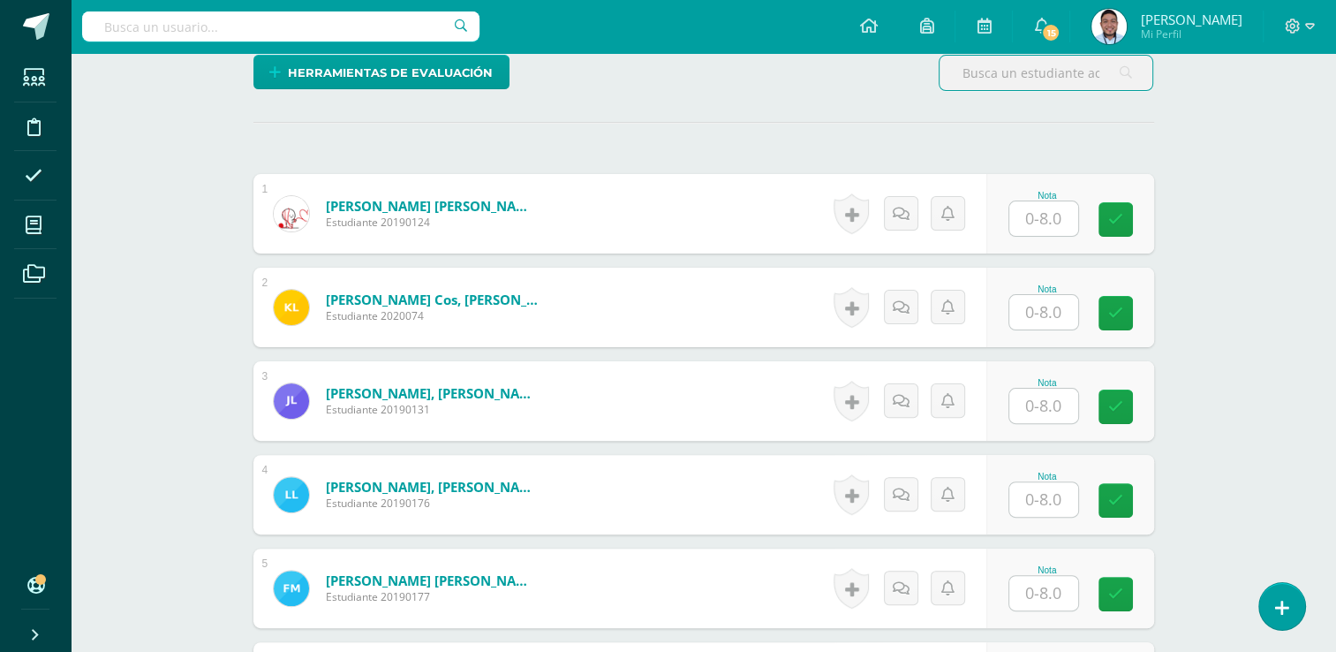
scroll to position [454, 0]
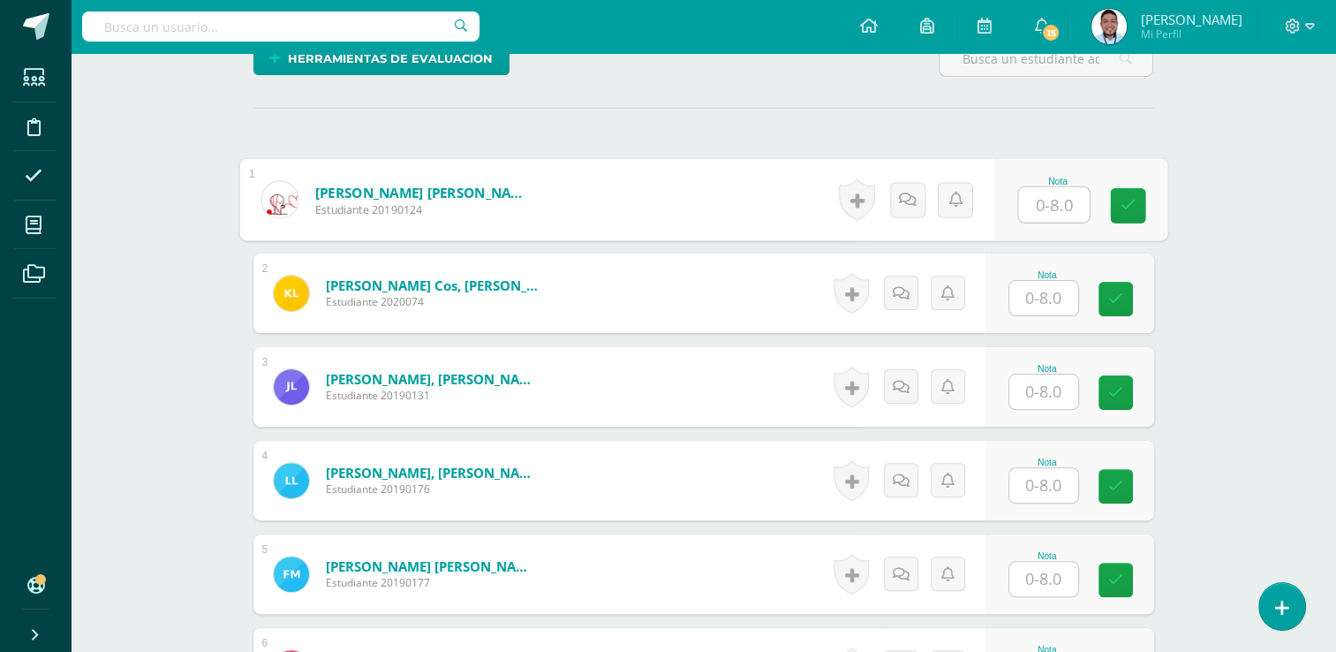
click at [1056, 210] on input "text" at bounding box center [1053, 204] width 71 height 35
type input "8"
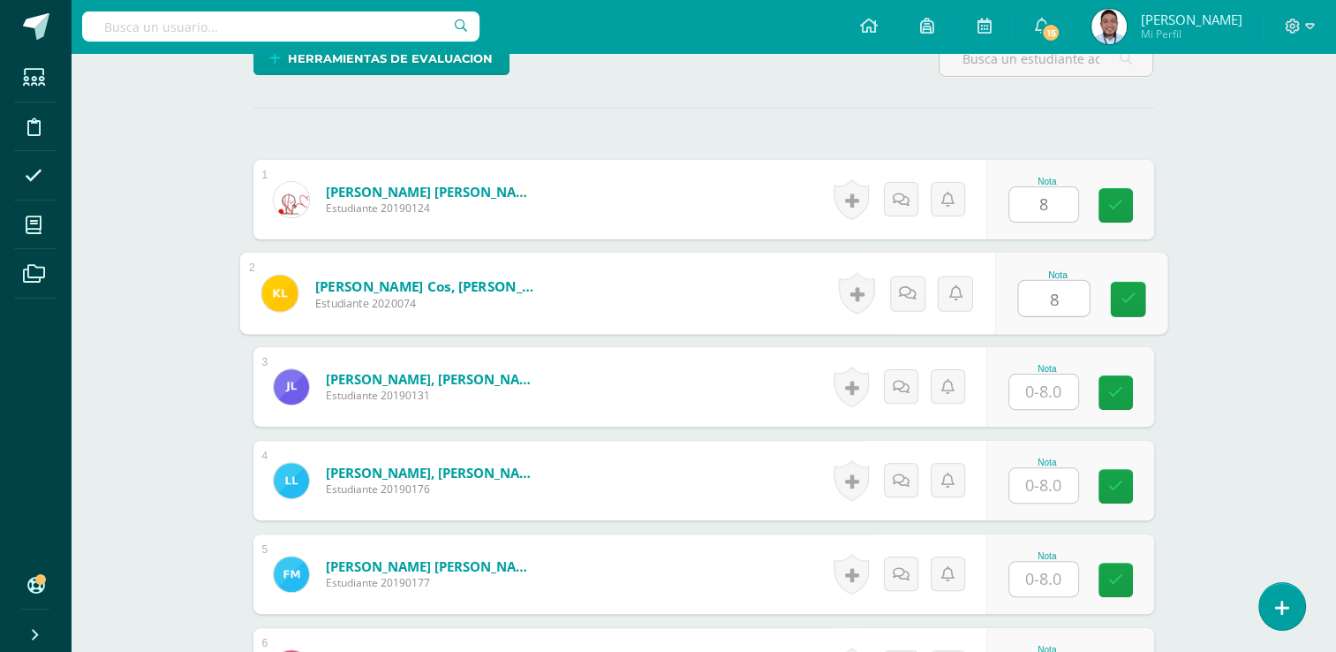
type input "8"
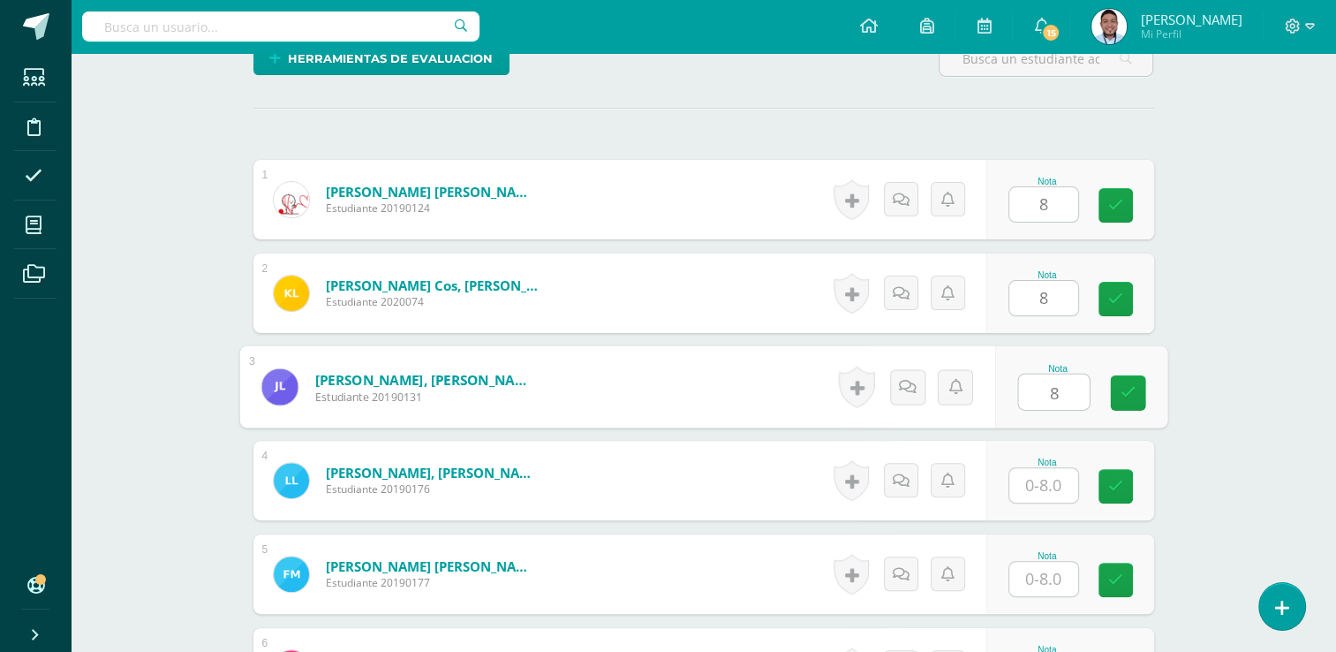
type input "8"
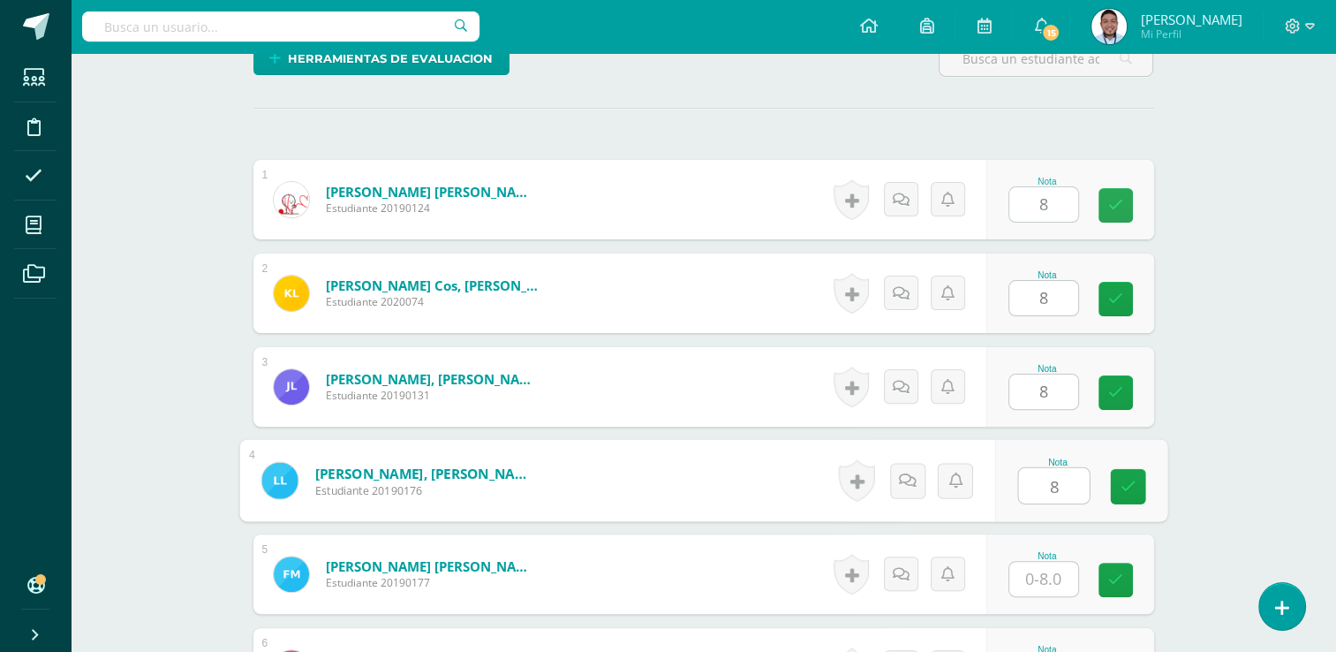
type input "8"
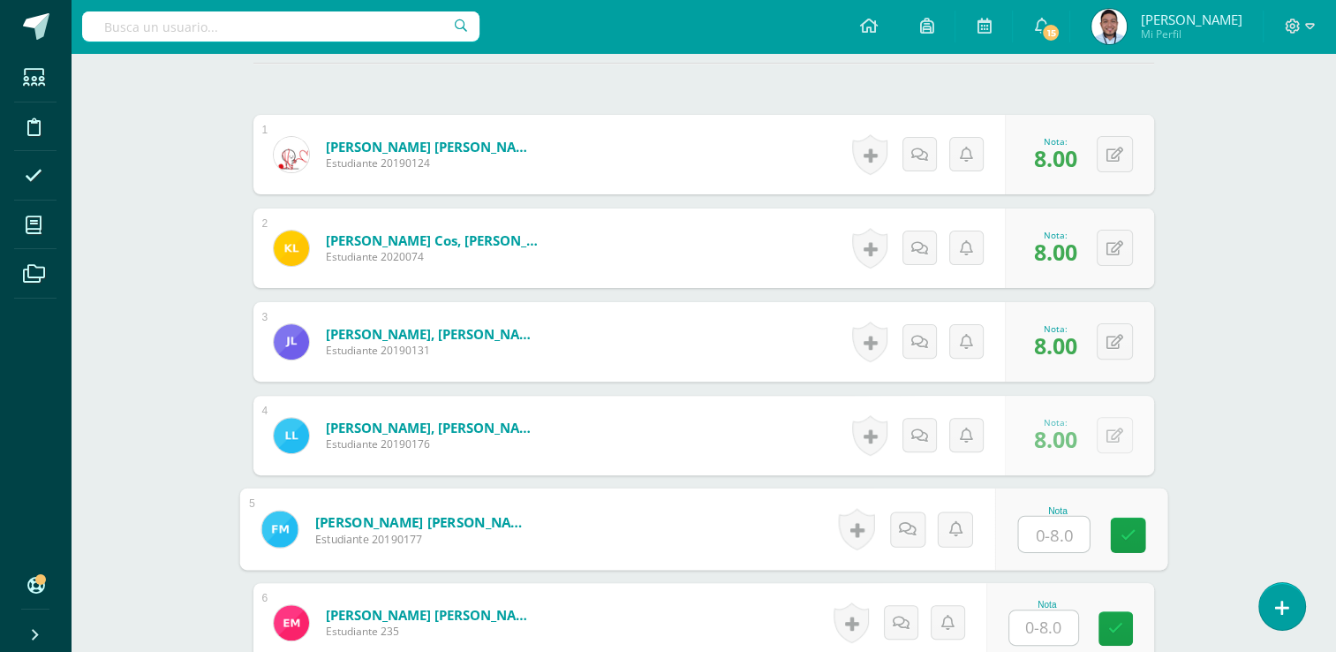
scroll to position [500, 0]
